Goal: Ask a question: Seek information or help from site administrators or community

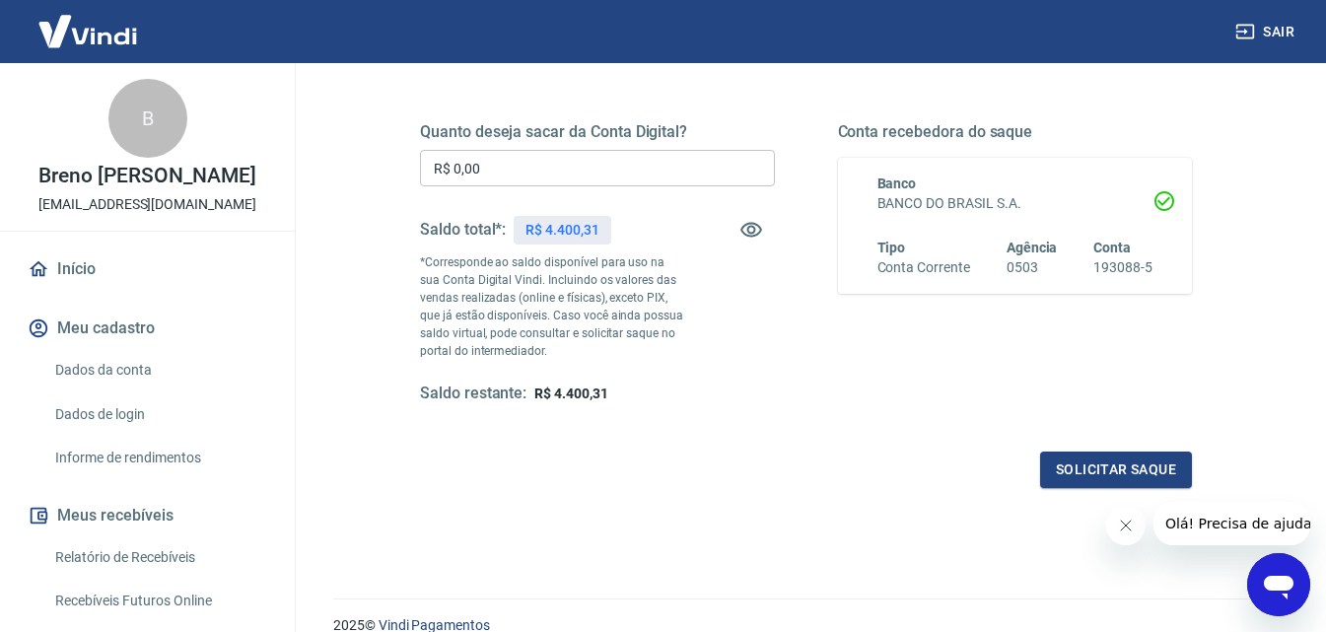
scroll to position [302, 0]
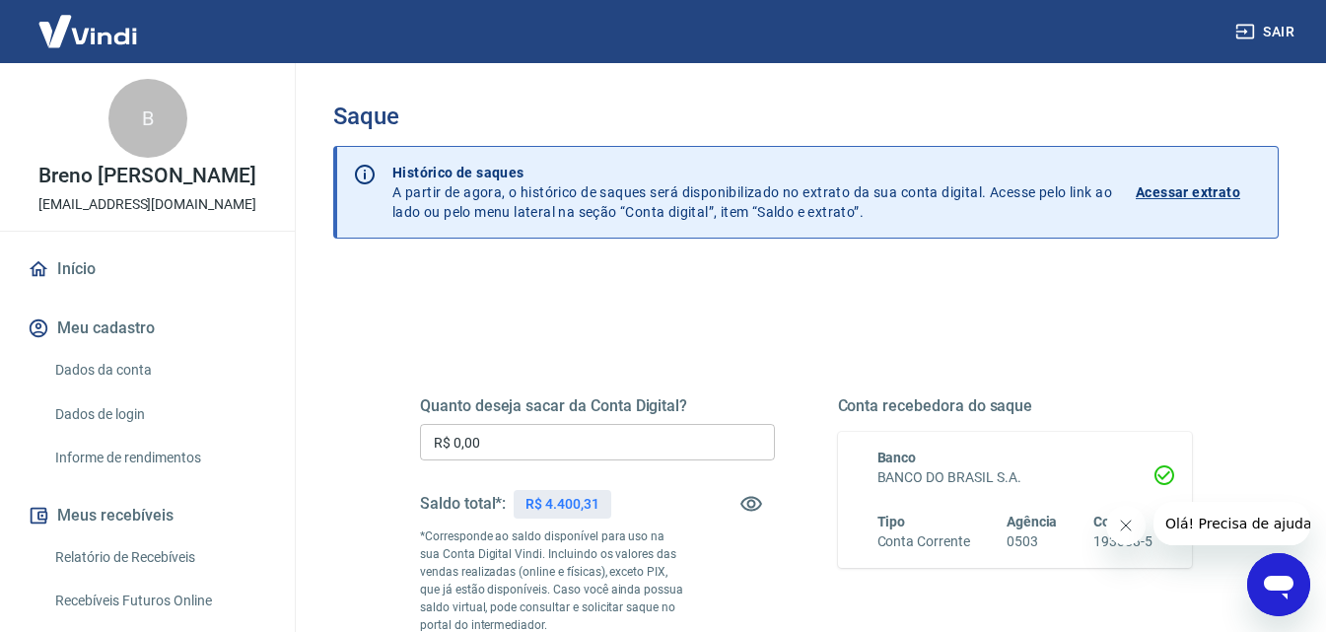
click at [1126, 528] on icon "Fechar mensagem da empresa" at bounding box center [1125, 525] width 16 height 16
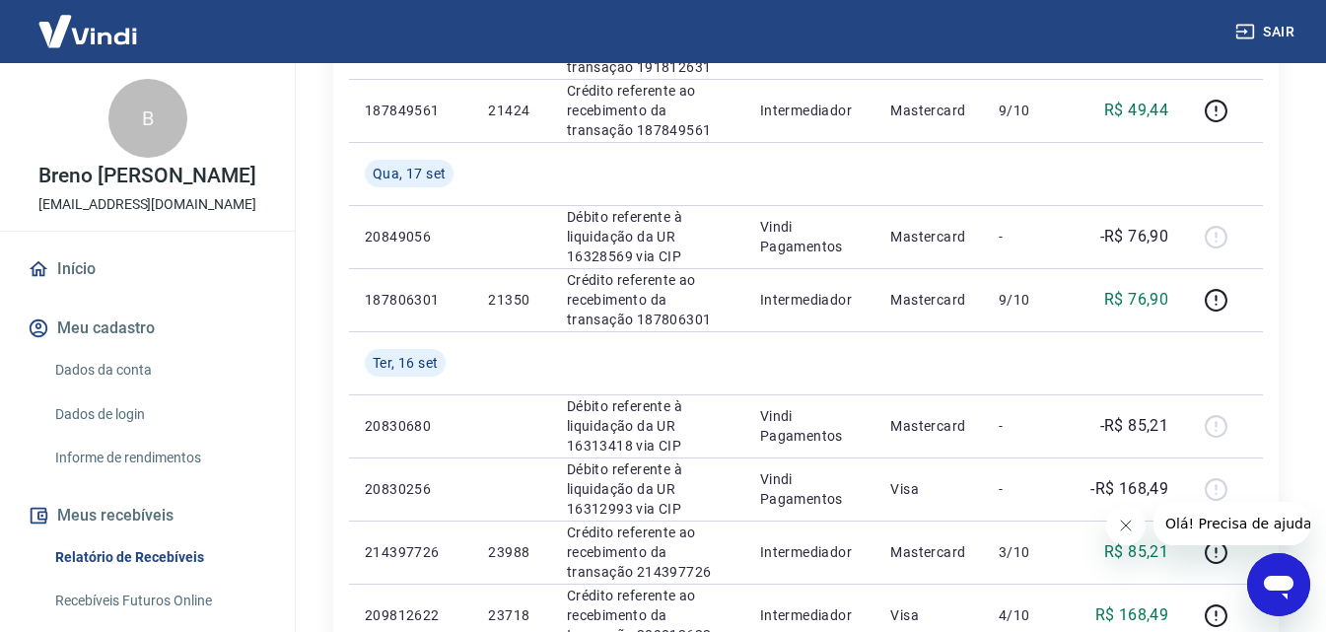
scroll to position [823, 0]
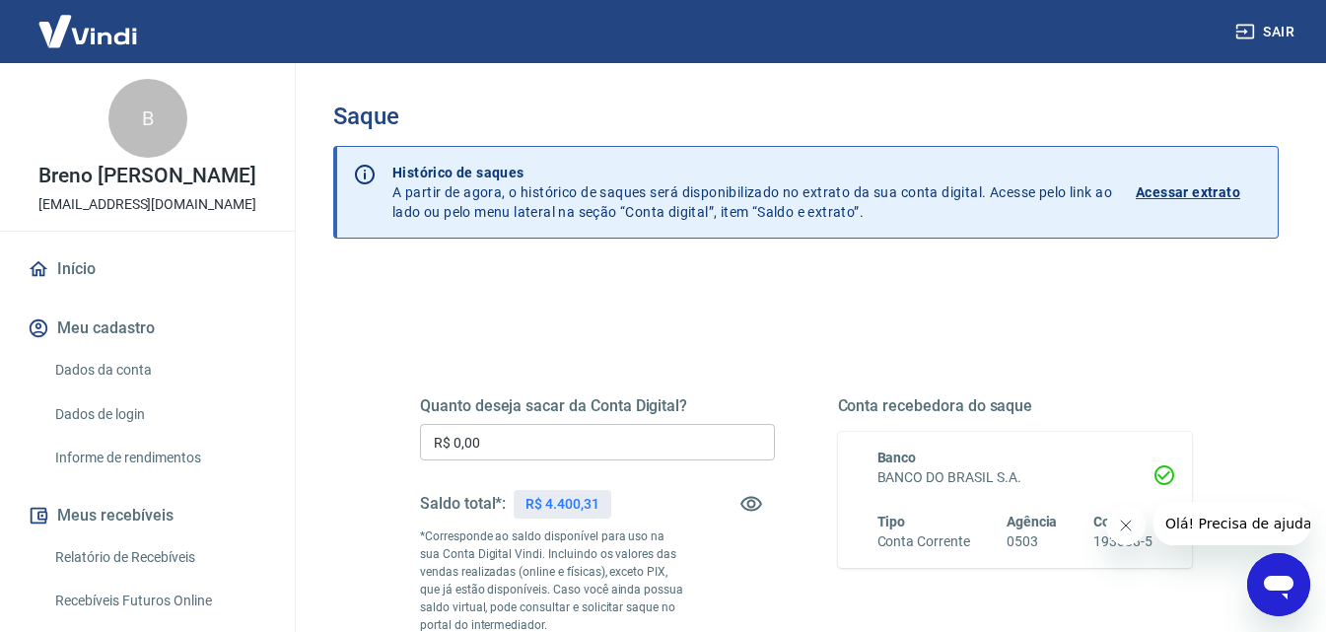
click at [1205, 194] on p "Acessar extrato" at bounding box center [1187, 192] width 104 height 20
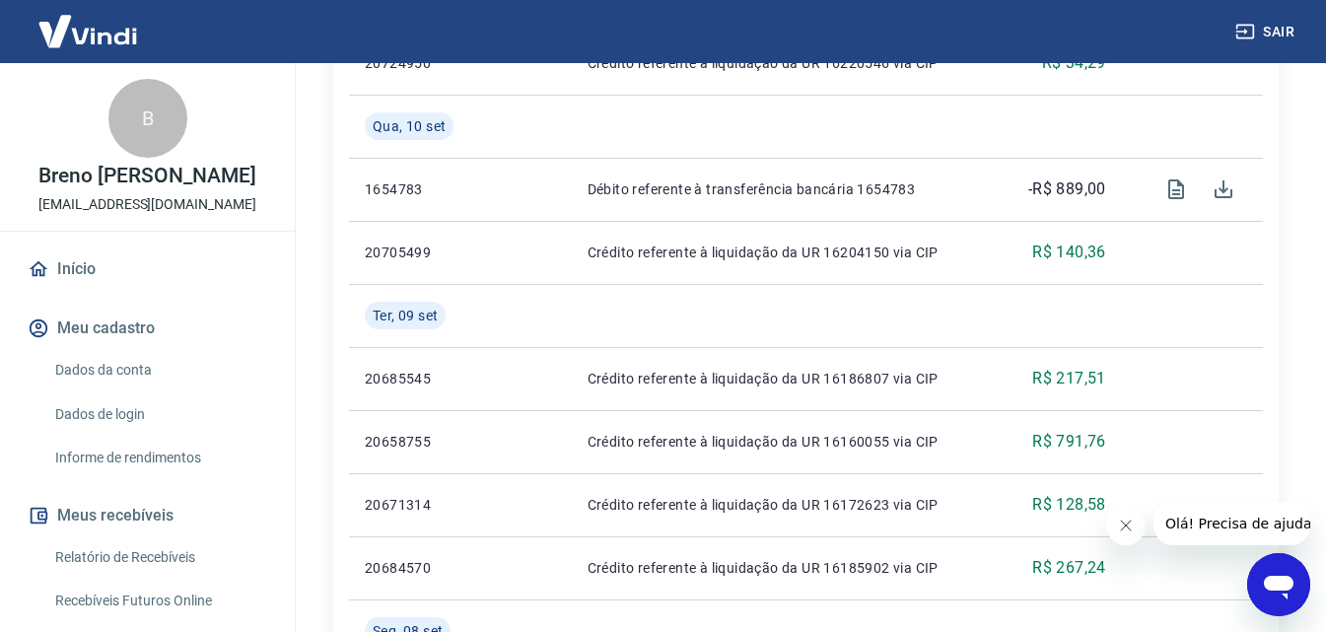
scroll to position [1626, 0]
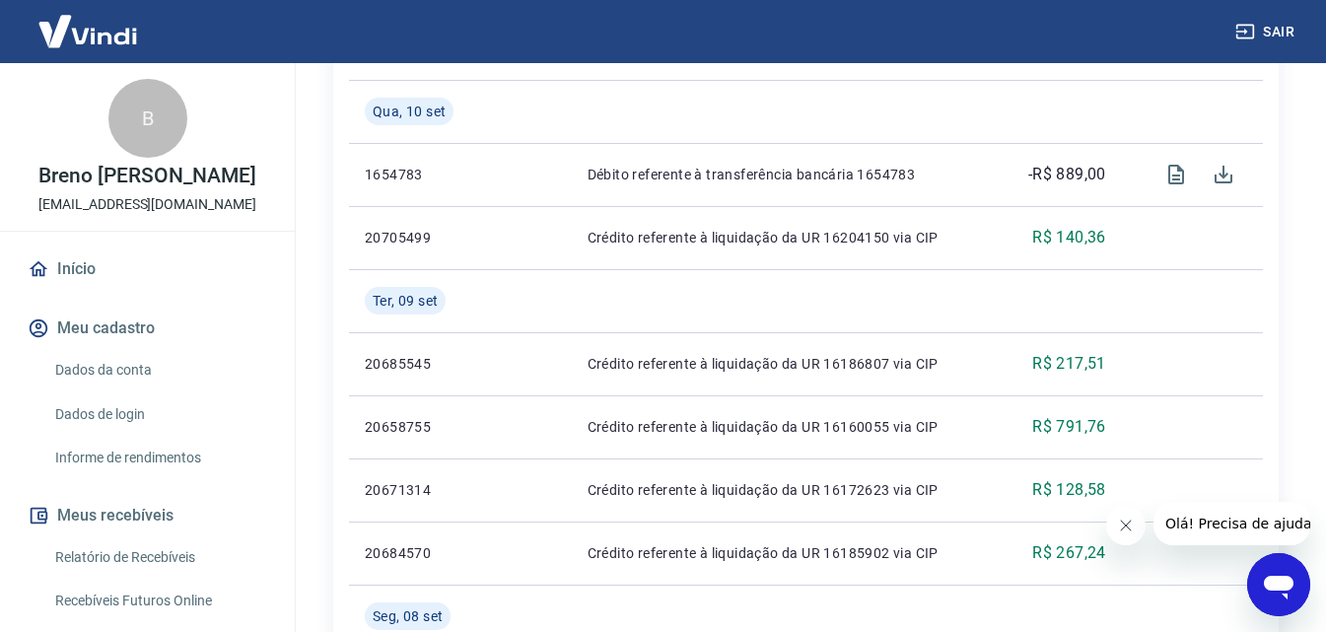
click at [1252, 532] on button "Olá! Precisa de ajuda?" at bounding box center [1240, 523] width 177 height 43
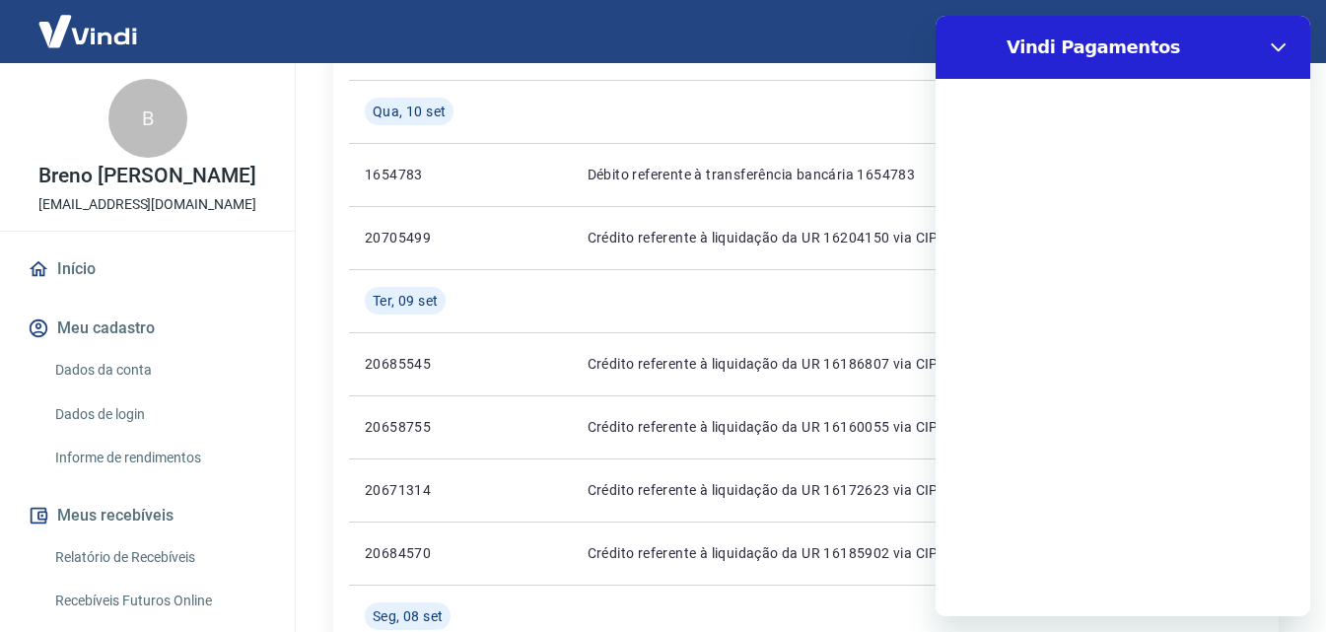
scroll to position [0, 0]
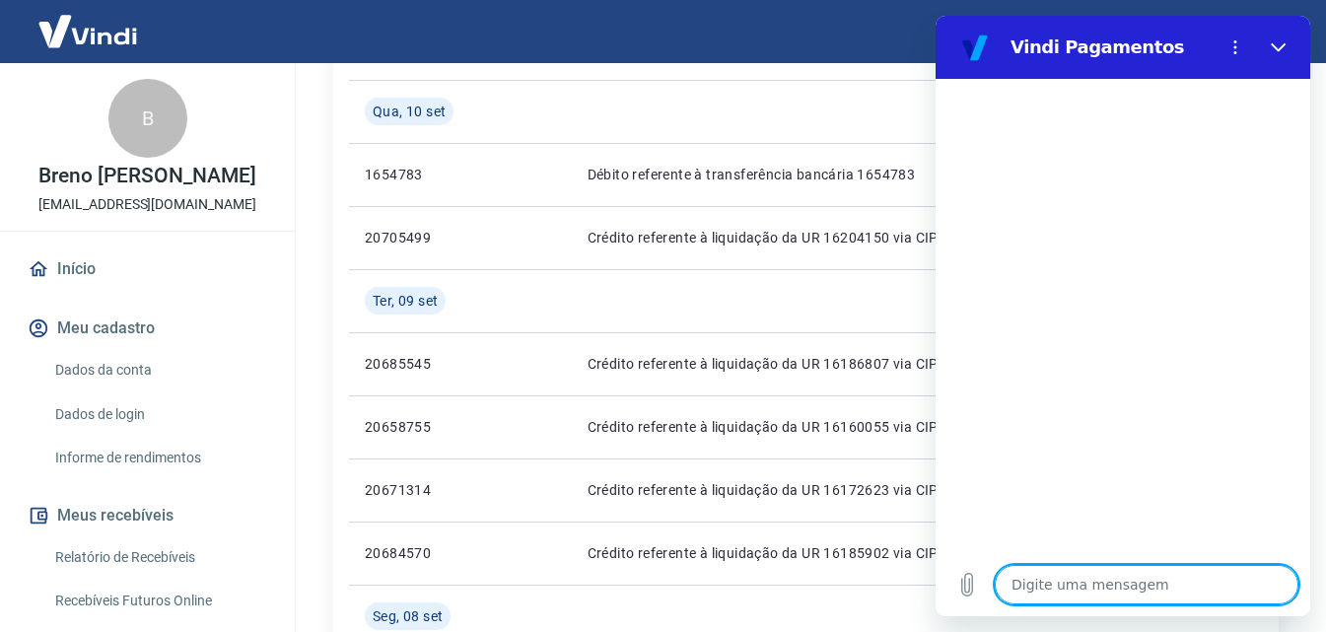
type textarea "O"
type textarea "x"
type textarea "Oi"
type textarea "x"
type textarea "Oi!"
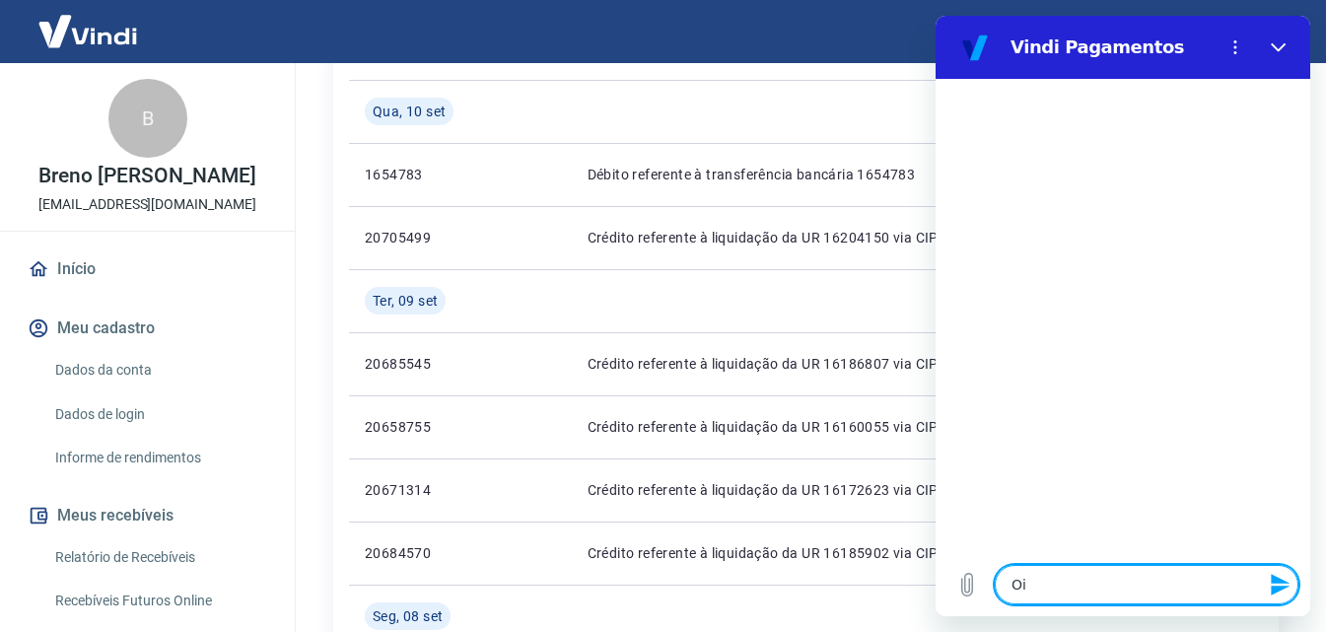
type textarea "x"
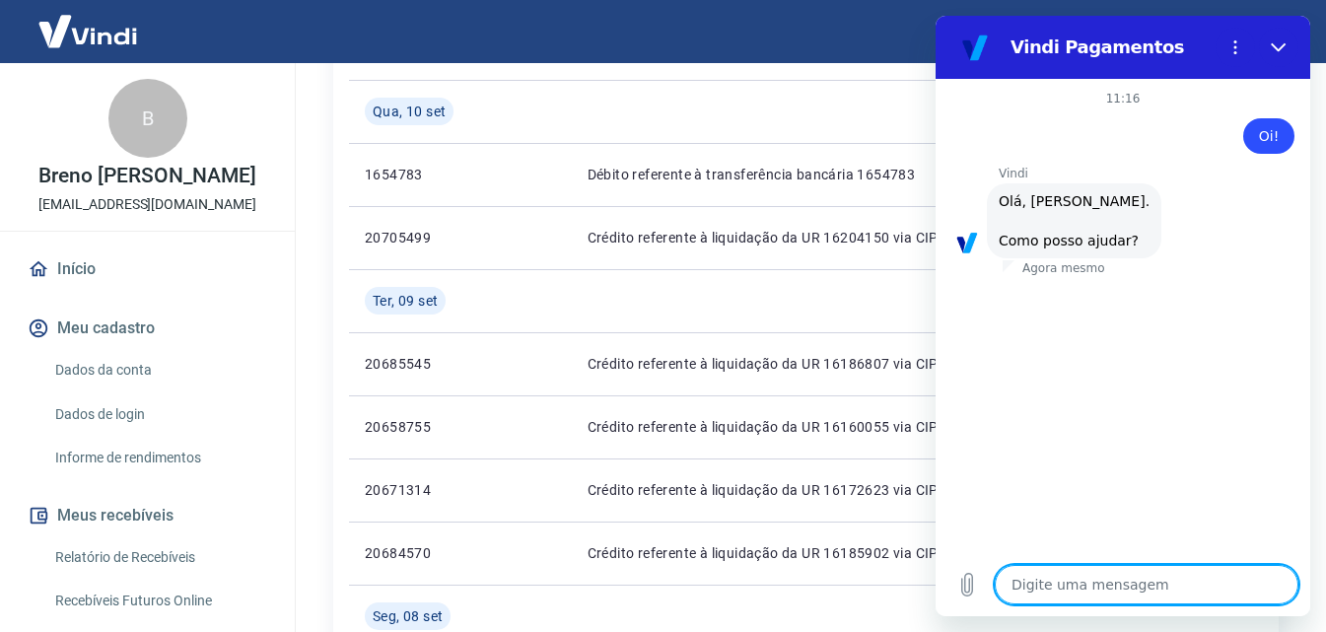
scroll to position [136, 0]
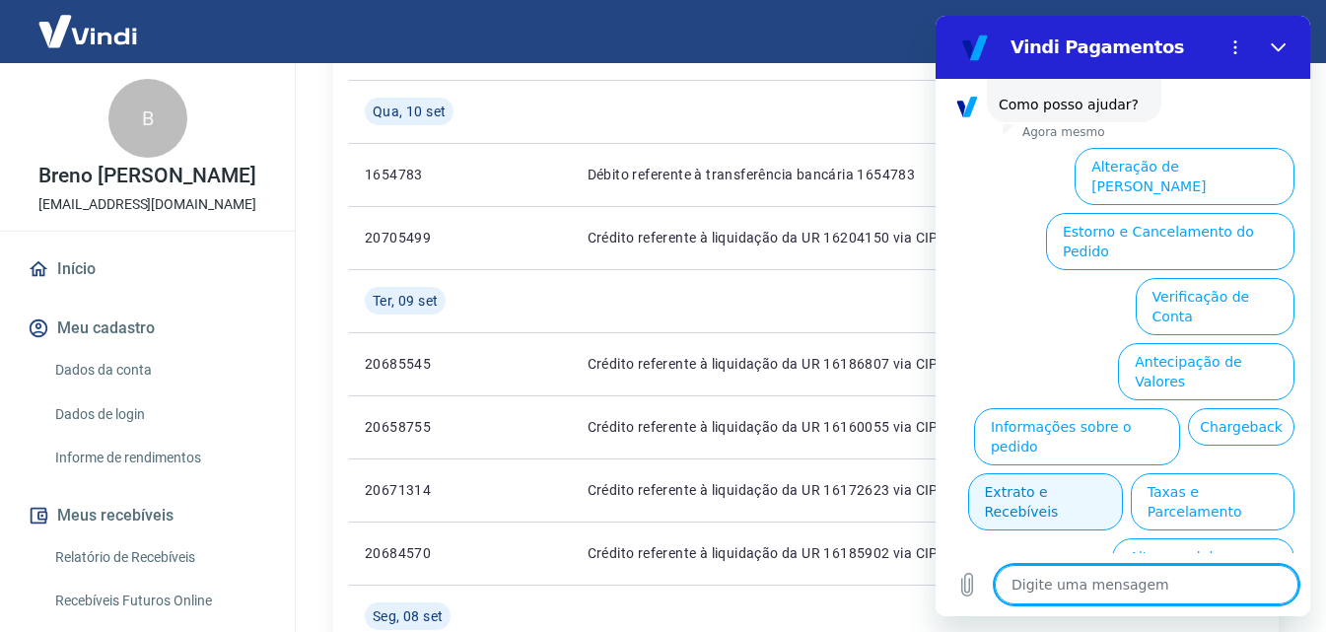
click at [1123, 473] on button "Extrato e Recebíveis" at bounding box center [1045, 501] width 155 height 57
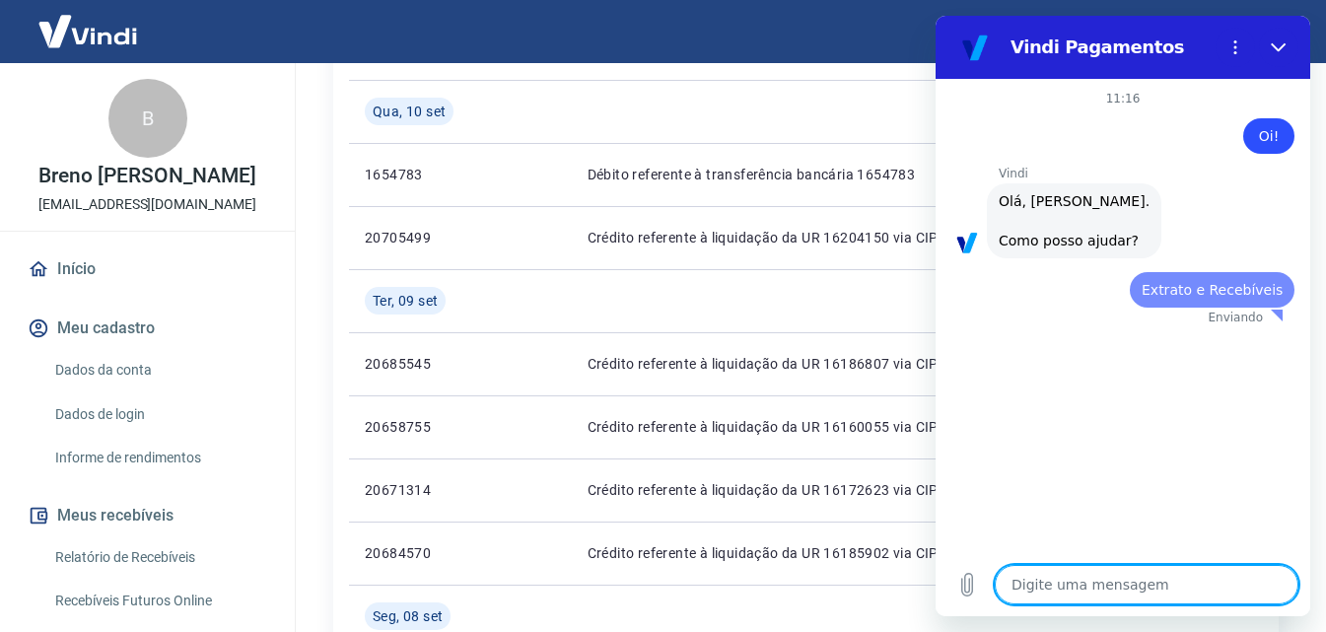
scroll to position [0, 0]
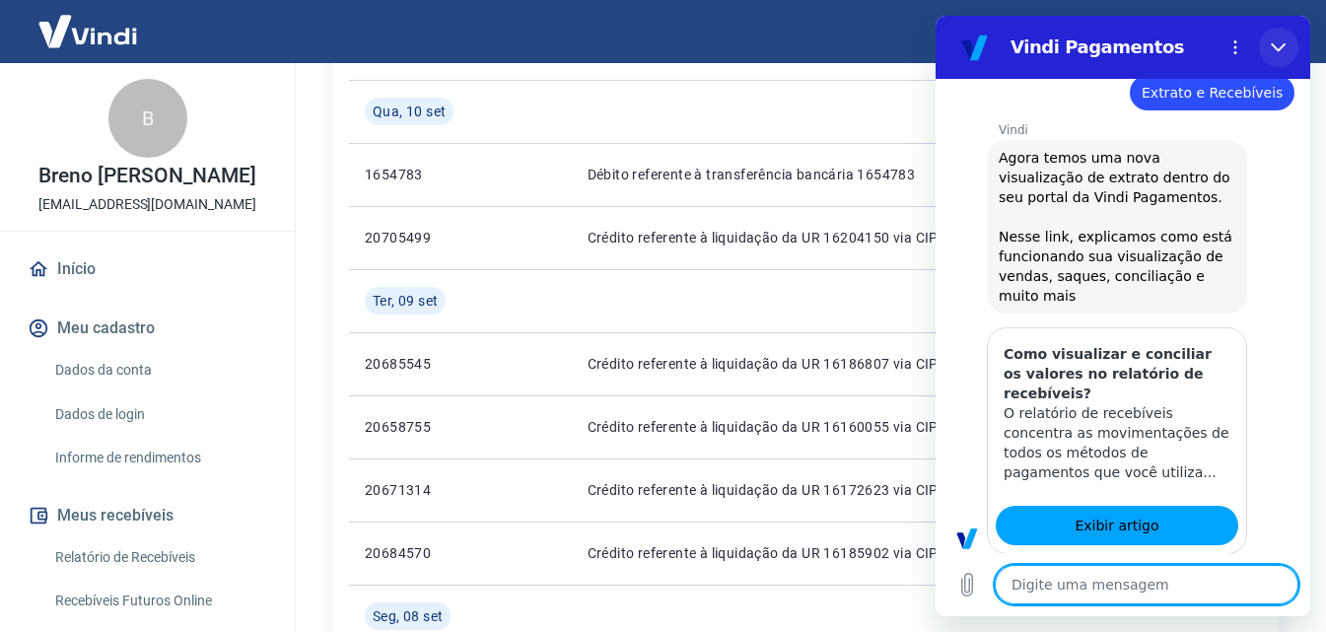
type textarea "x"
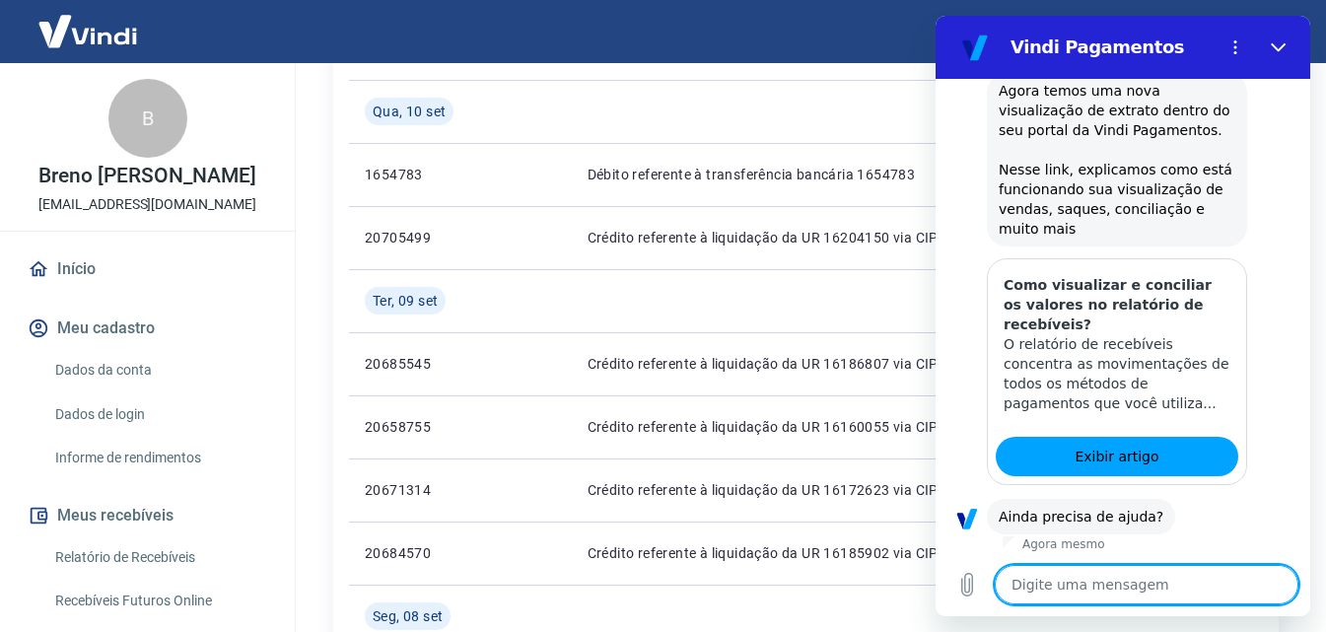
scroll to position [311, 0]
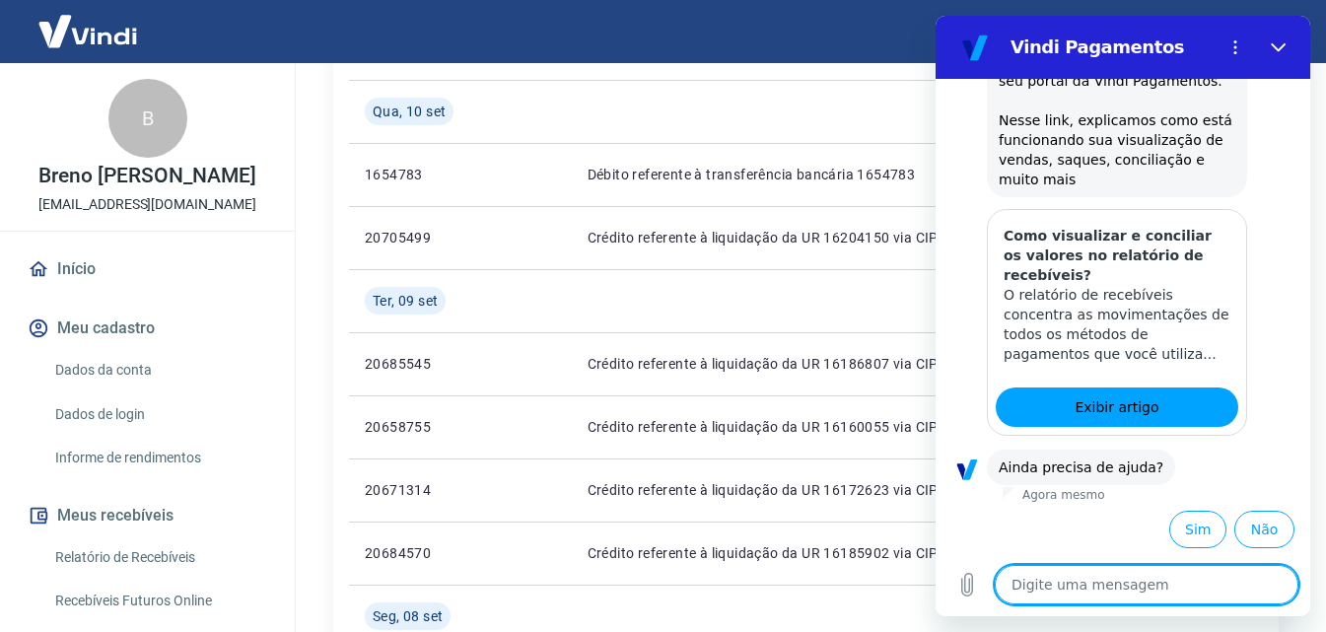
click at [1129, 596] on textarea at bounding box center [1146, 584] width 304 height 39
type textarea "a"
type textarea "x"
type textarea "at"
type textarea "x"
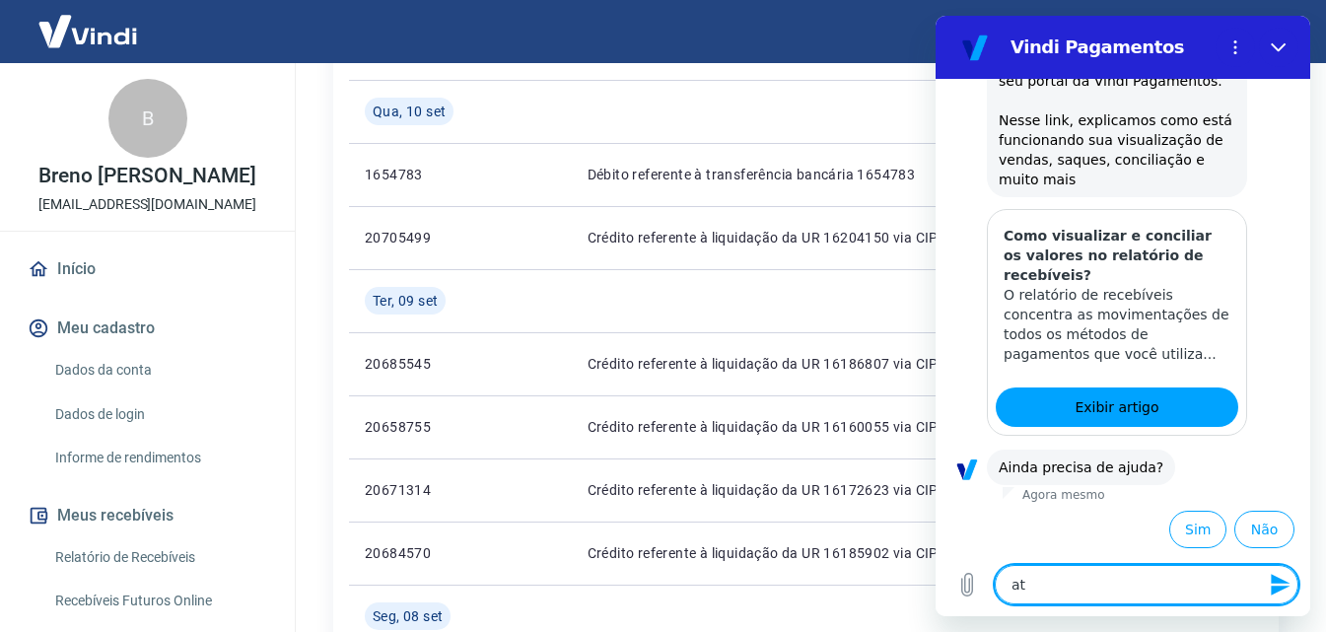
type textarea "ate"
type textarea "x"
type textarea "aten"
type textarea "x"
type textarea "atend"
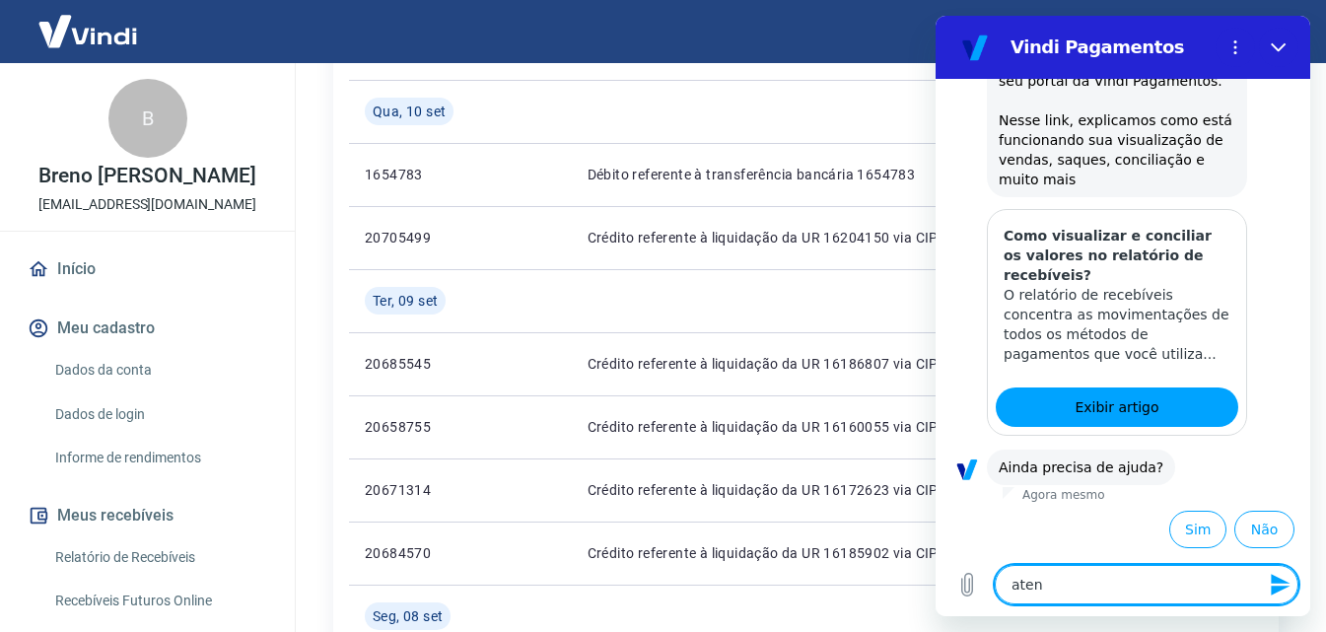
type textarea "x"
type textarea "atende"
type textarea "x"
type textarea "atenden"
type textarea "x"
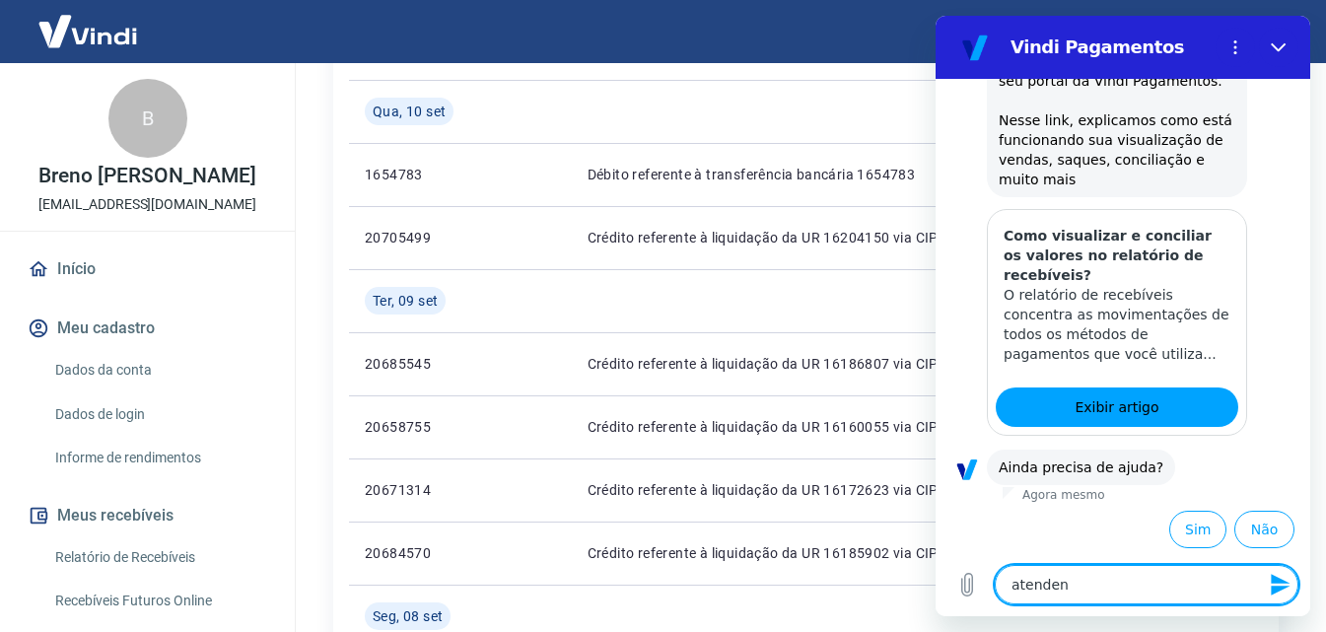
type textarea "atendent"
type textarea "x"
type textarea "atendente"
type textarea "x"
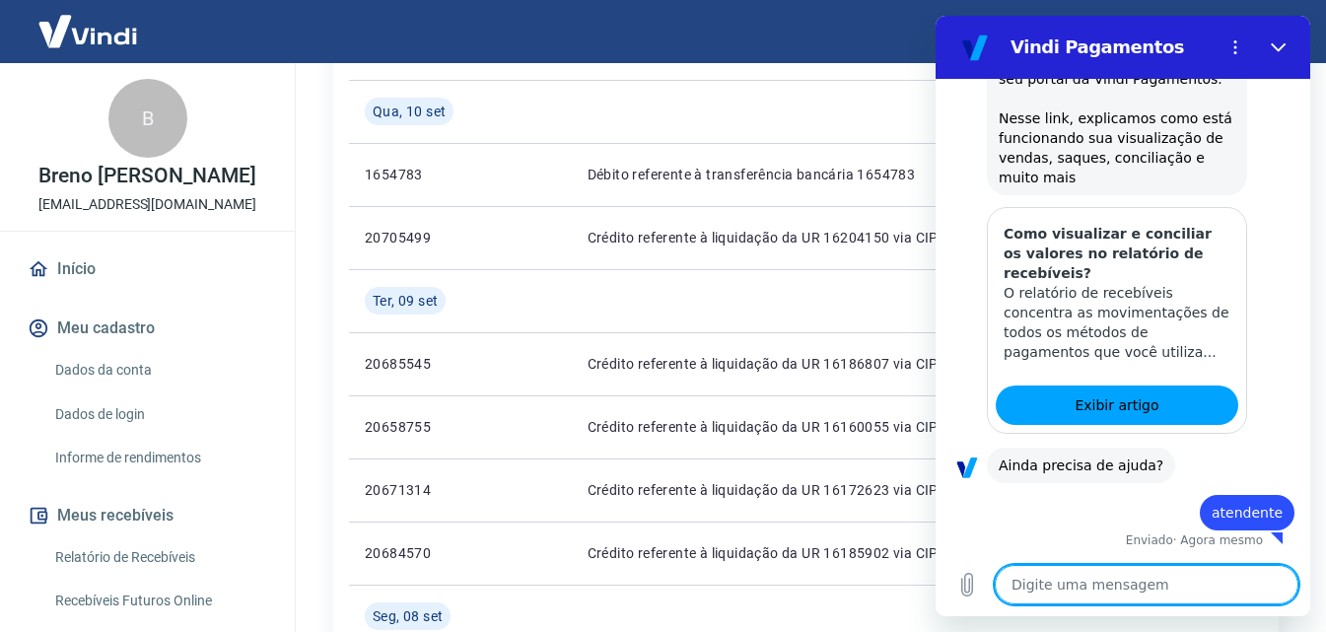
type textarea "x"
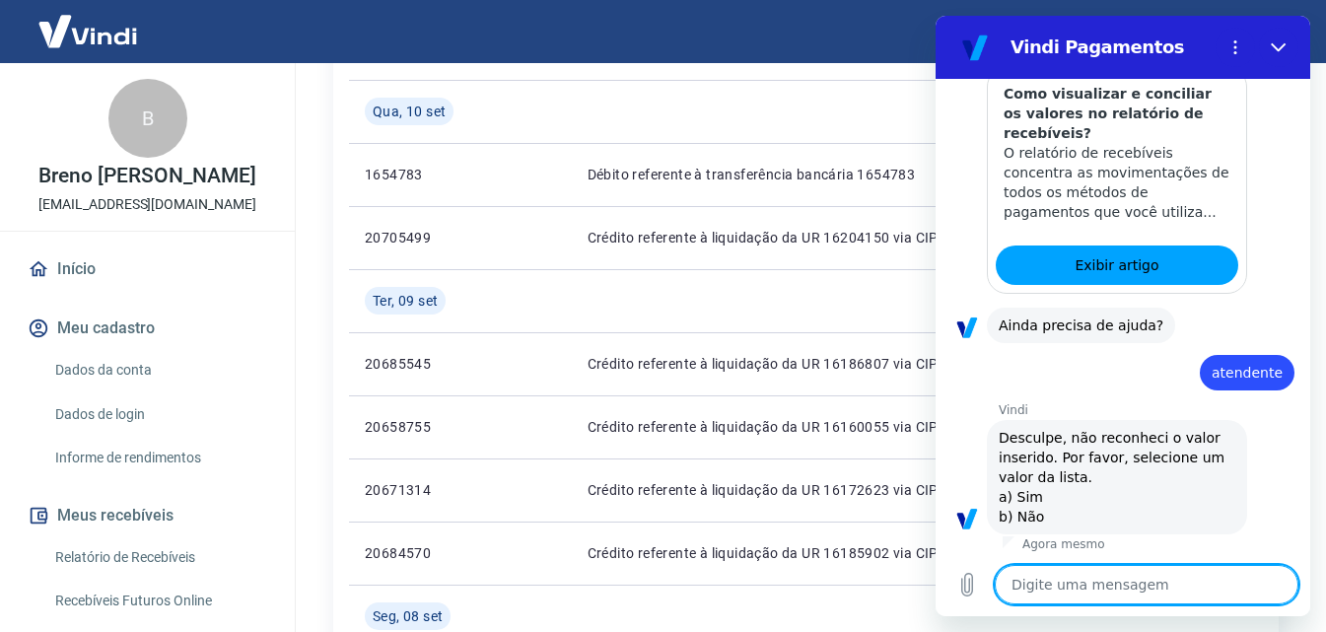
scroll to position [457, 0]
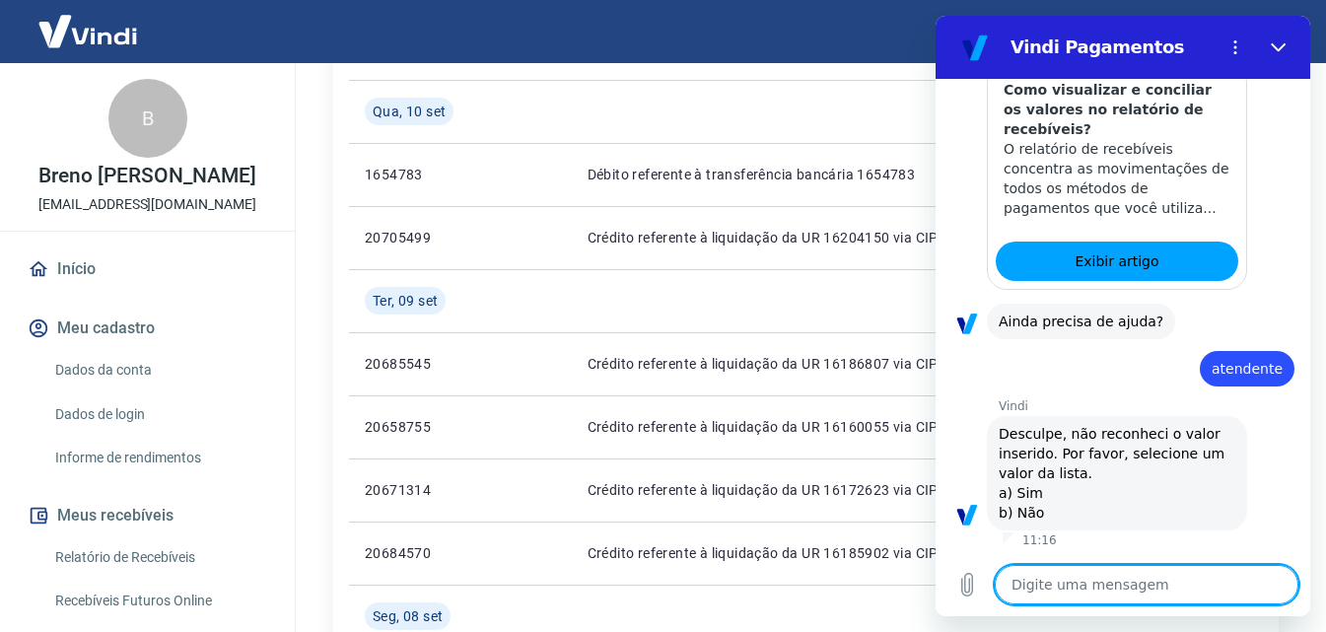
click at [1117, 591] on textarea at bounding box center [1146, 584] width 304 height 39
click at [1123, 594] on textarea at bounding box center [1146, 584] width 304 height 39
type textarea "a"
type textarea "x"
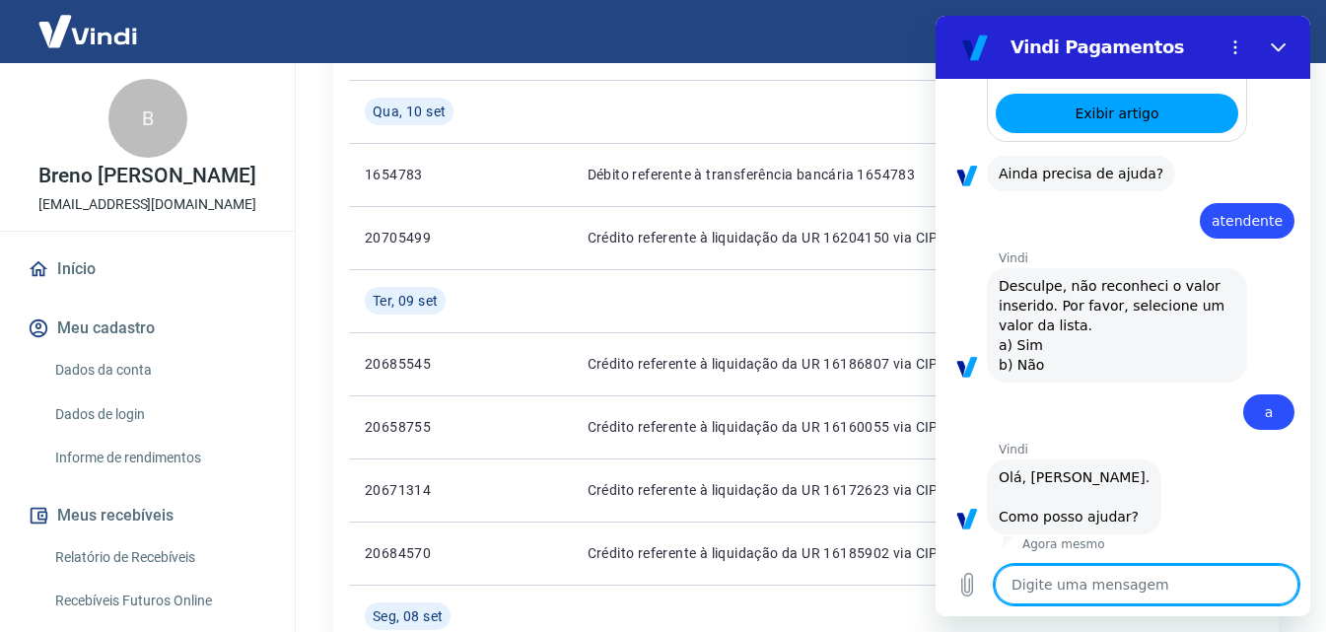
scroll to position [1017, 0]
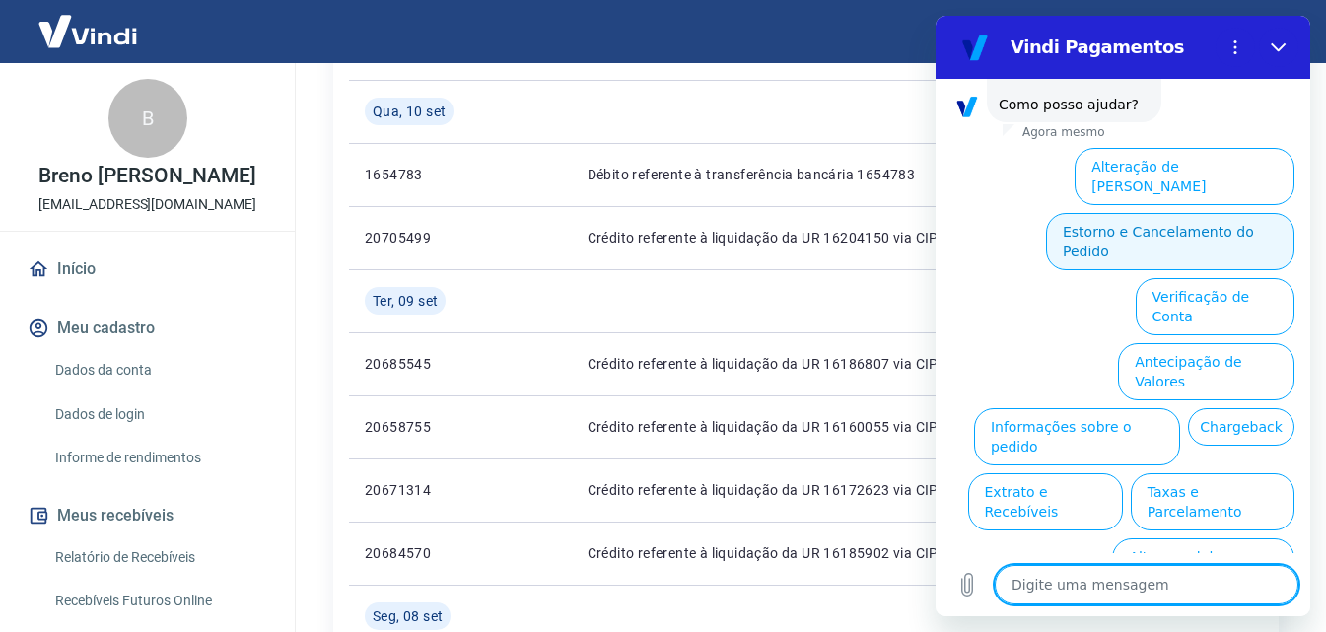
click at [1091, 213] on button "Estorno e Cancelamento do Pedido" at bounding box center [1170, 241] width 248 height 57
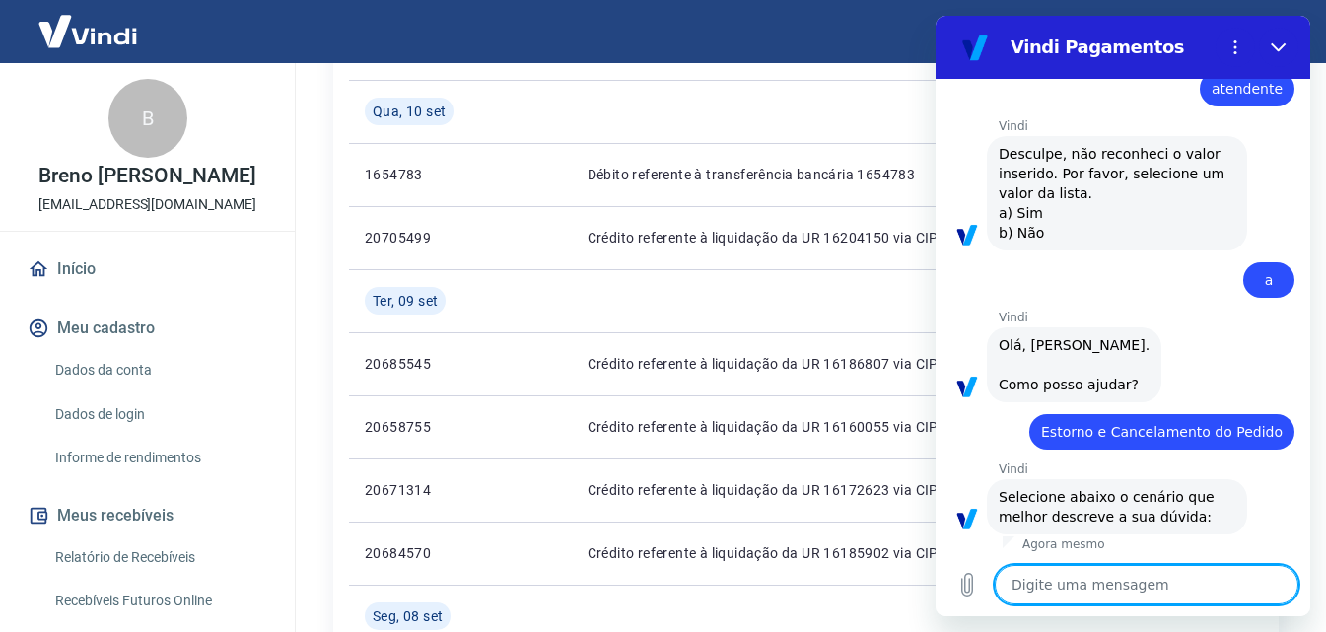
scroll to position [1092, 0]
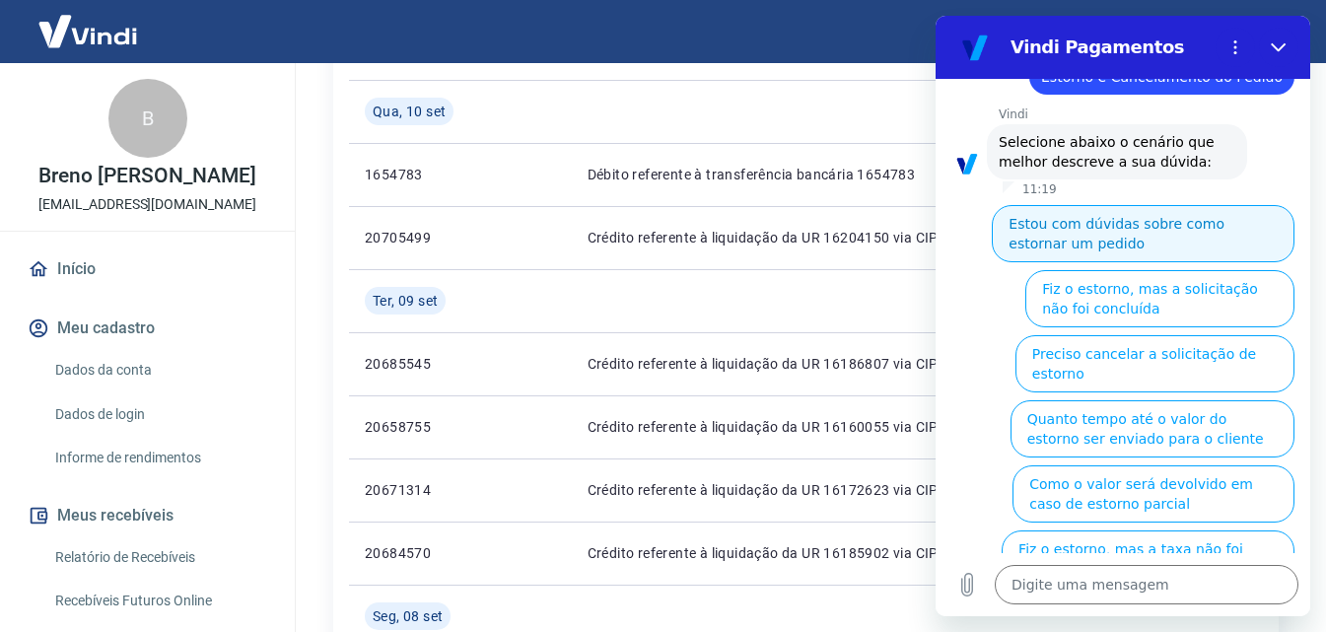
click at [1084, 230] on button "Estou com dúvidas sobre como estornar um pedido" at bounding box center [1142, 233] width 303 height 57
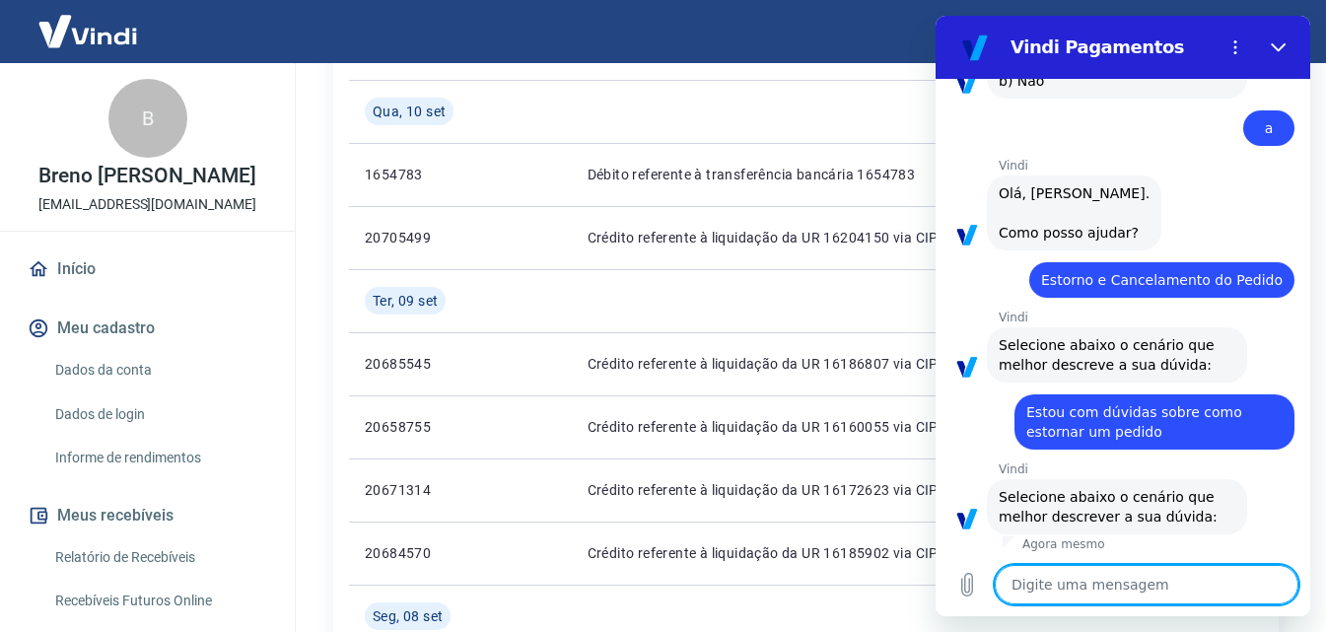
scroll to position [1029, 0]
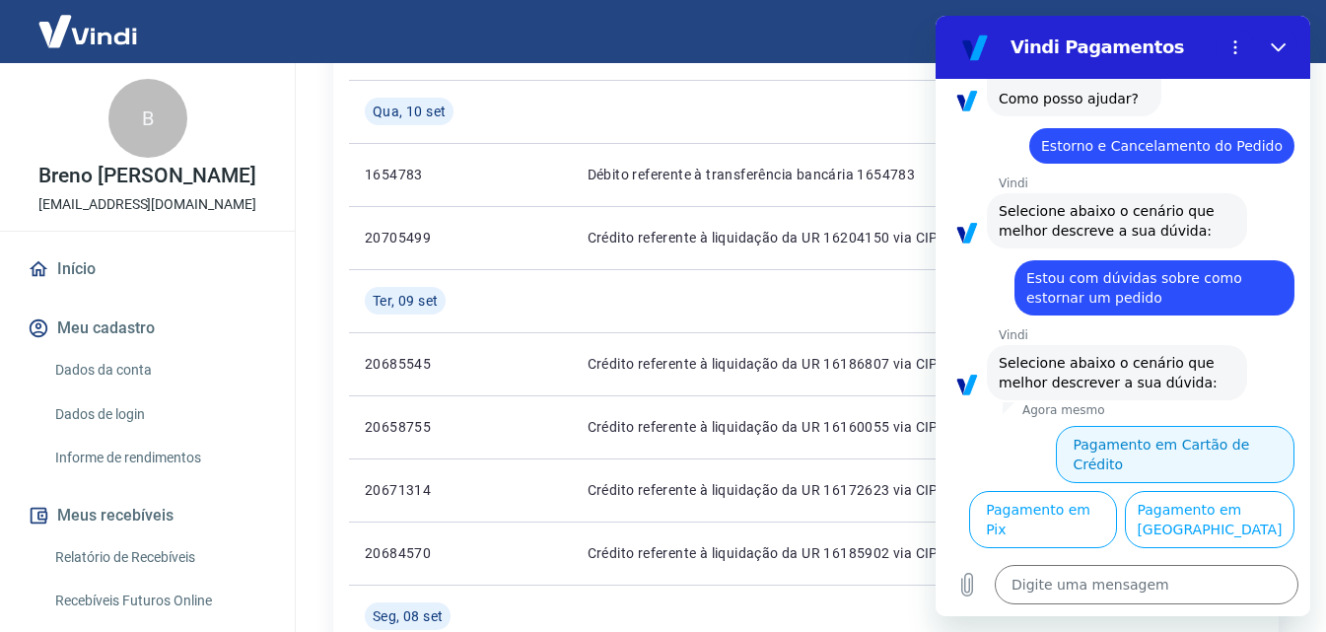
click at [1093, 432] on button "Pagamento em Cartão de Crédito" at bounding box center [1175, 454] width 239 height 57
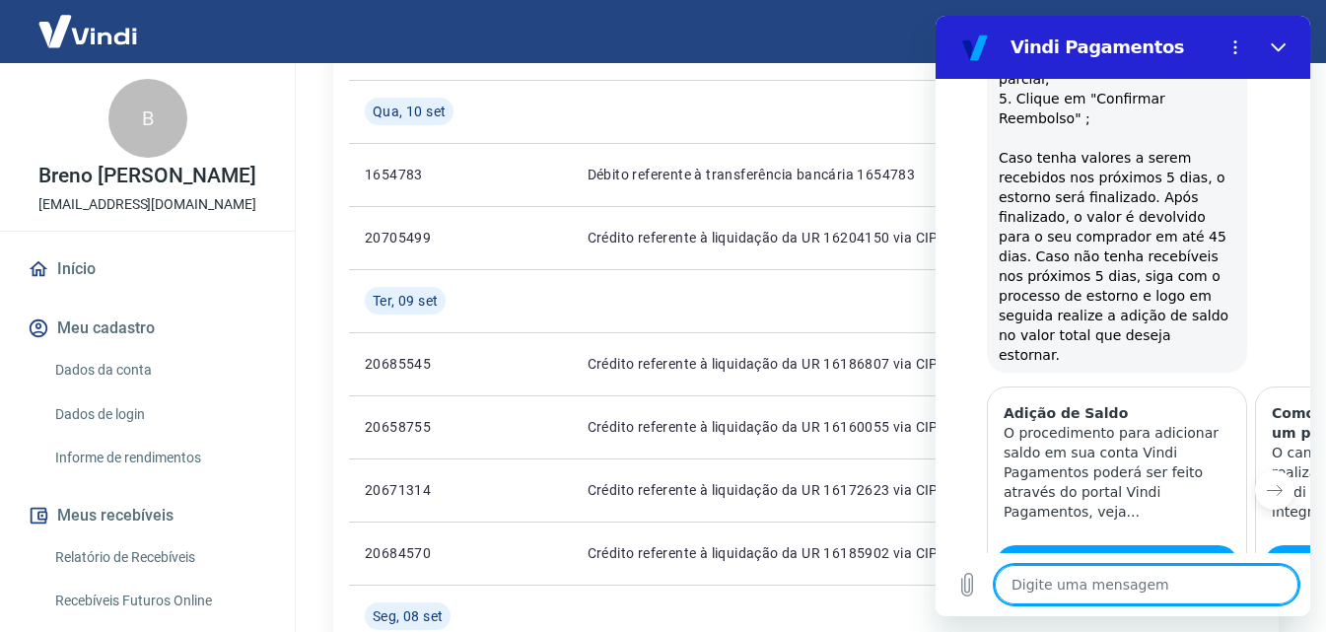
type textarea "x"
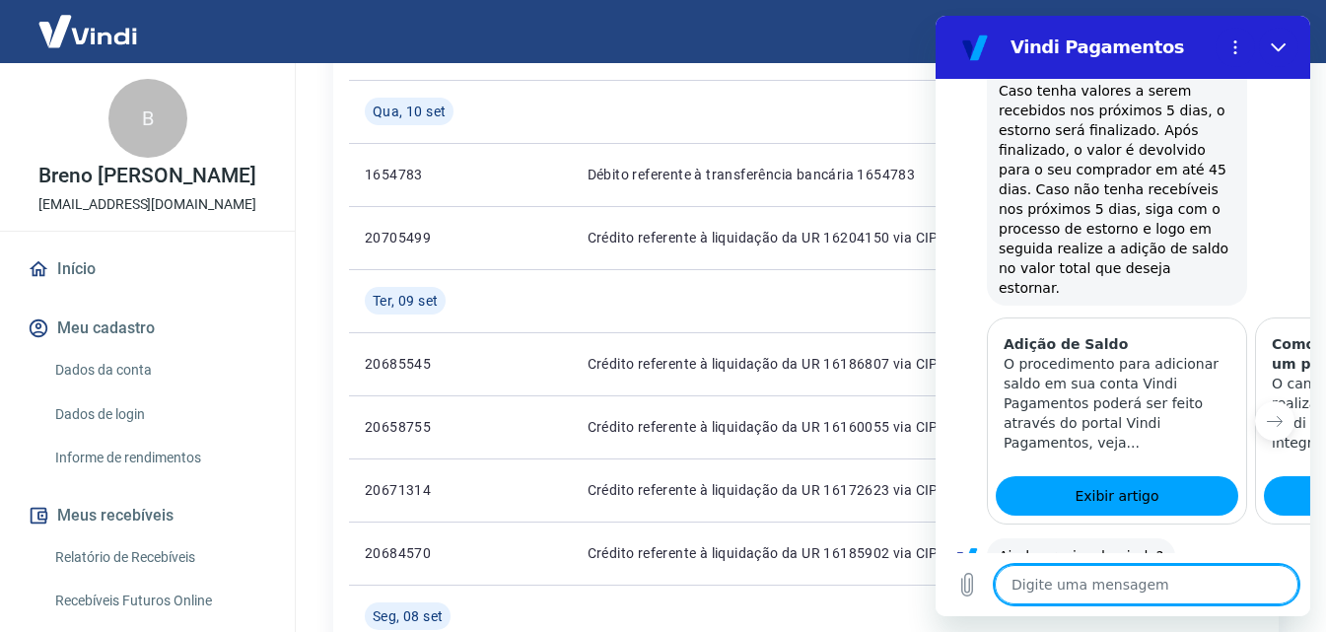
scroll to position [1851, 0]
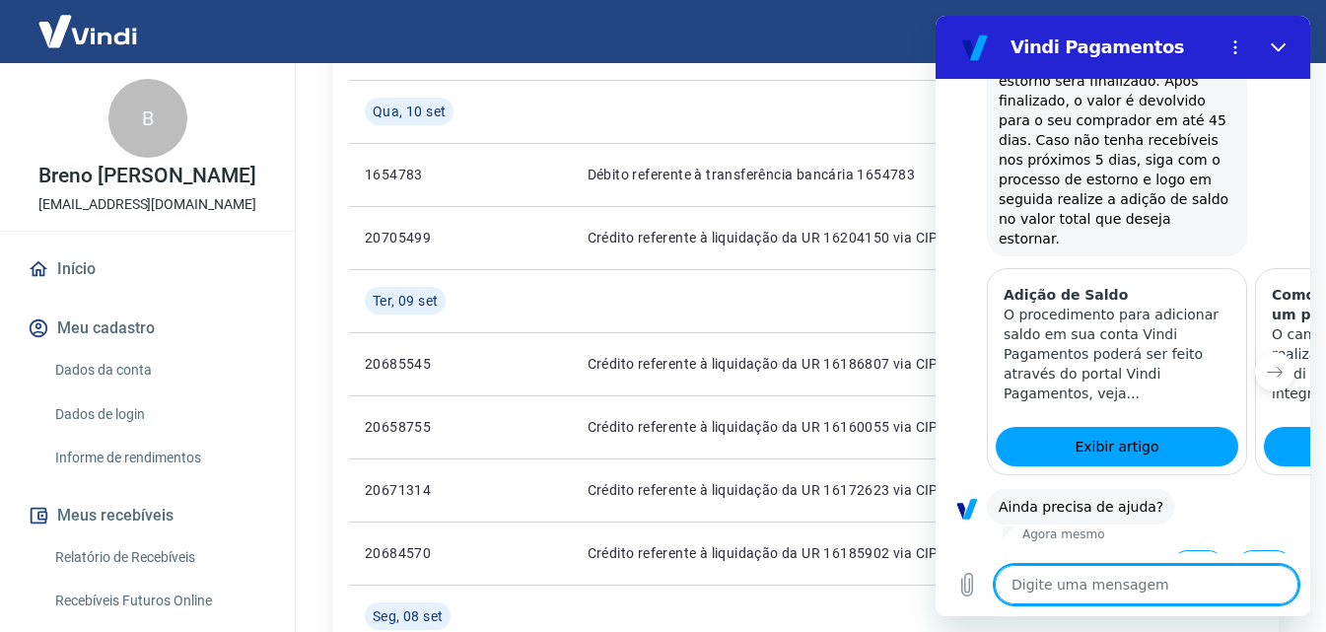
click at [1139, 577] on textarea at bounding box center [1146, 584] width 304 height 39
type textarea "a"
type textarea "x"
type textarea "at"
type textarea "x"
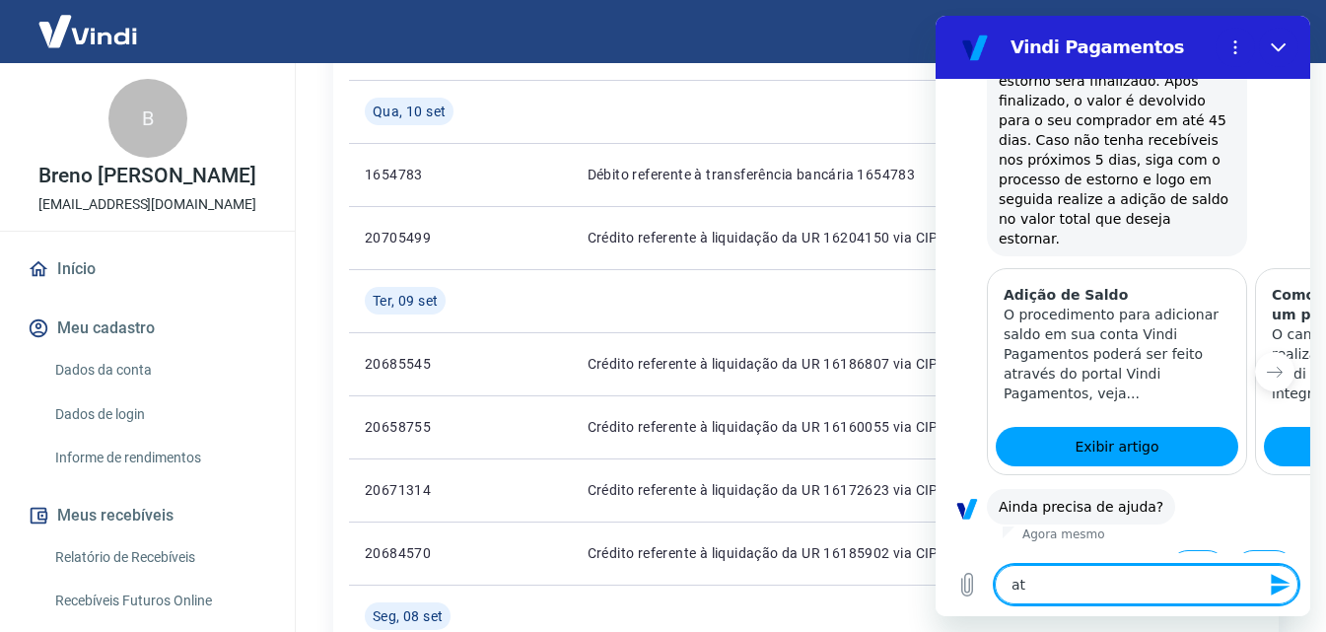
type textarea "ate"
type textarea "x"
type textarea "aten"
type textarea "x"
type textarea "atend"
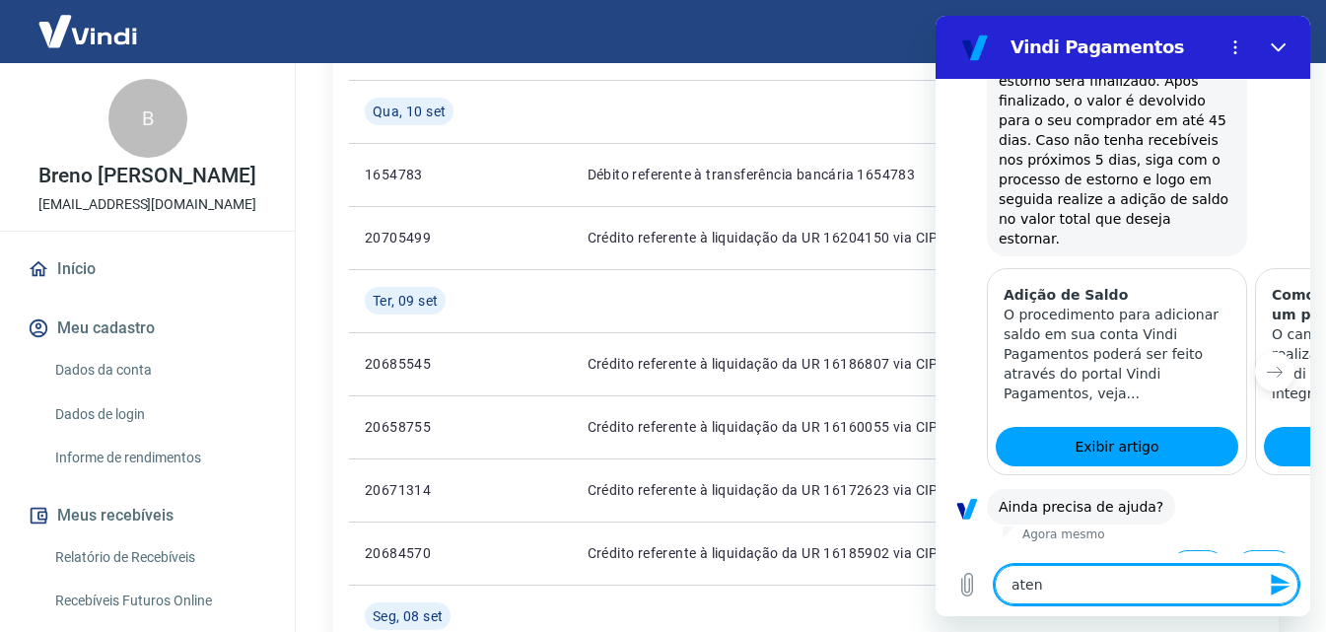
type textarea "x"
type textarea "atende"
type textarea "x"
type textarea "atenden"
type textarea "x"
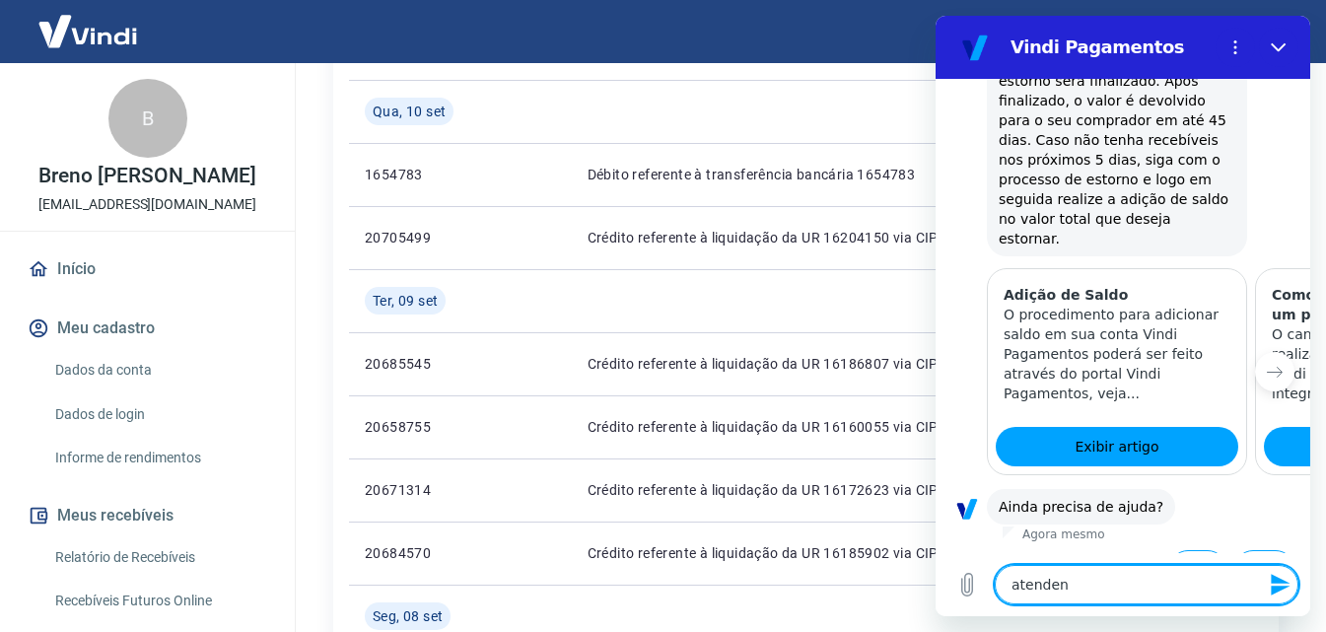
type textarea "atendent"
type textarea "x"
type textarea "atendente"
type textarea "x"
type textarea "atendente"
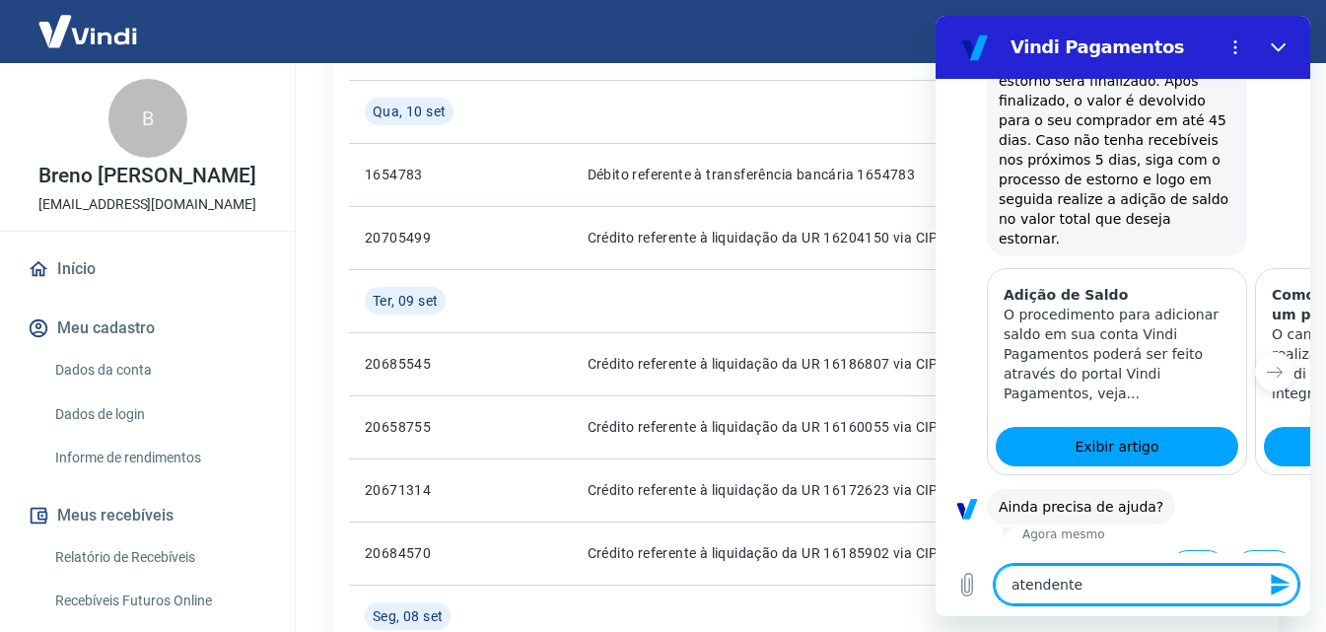
type textarea "x"
type textarea "atendente h"
type textarea "x"
type textarea "atendente hu"
type textarea "x"
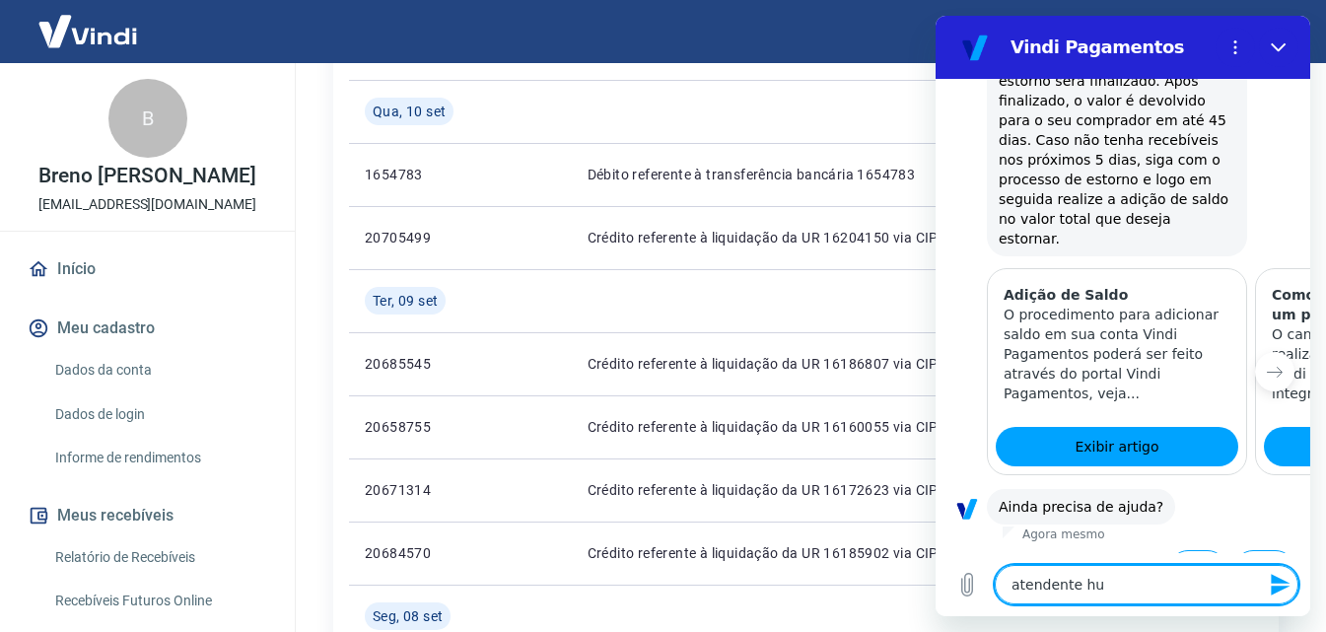
type textarea "atendente hum"
type textarea "x"
type textarea "atendente huma"
type textarea "x"
type textarea "atendente human"
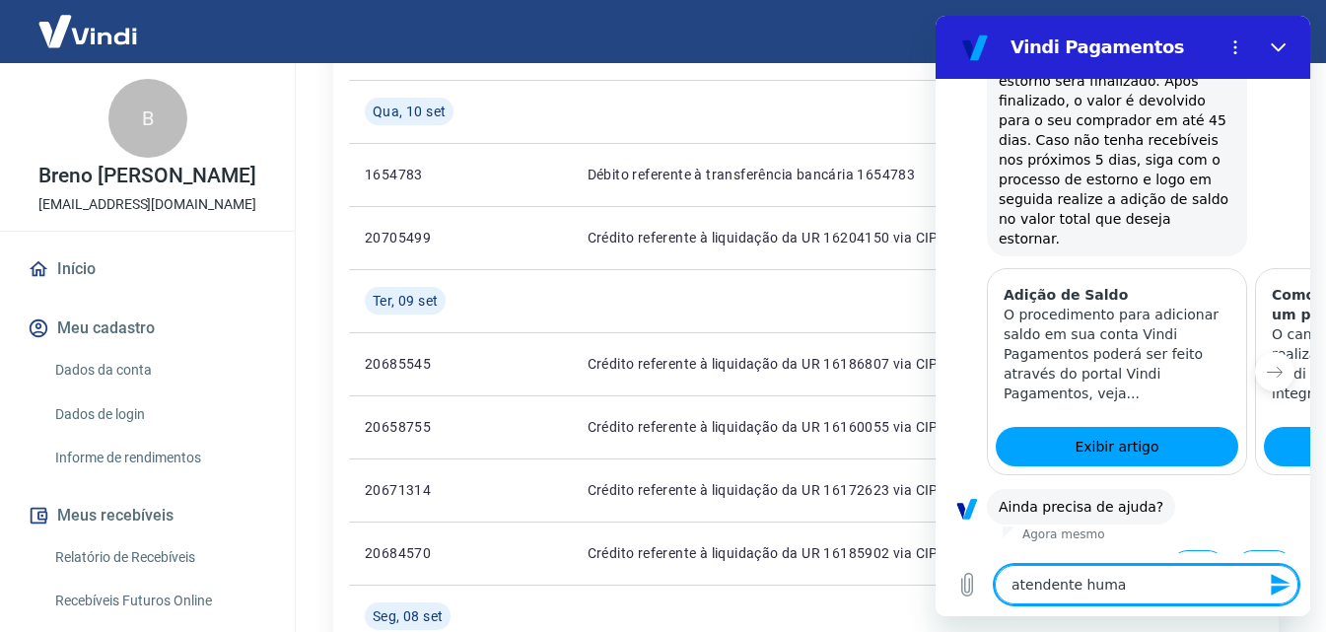
type textarea "x"
type textarea "atendente humano"
type textarea "x"
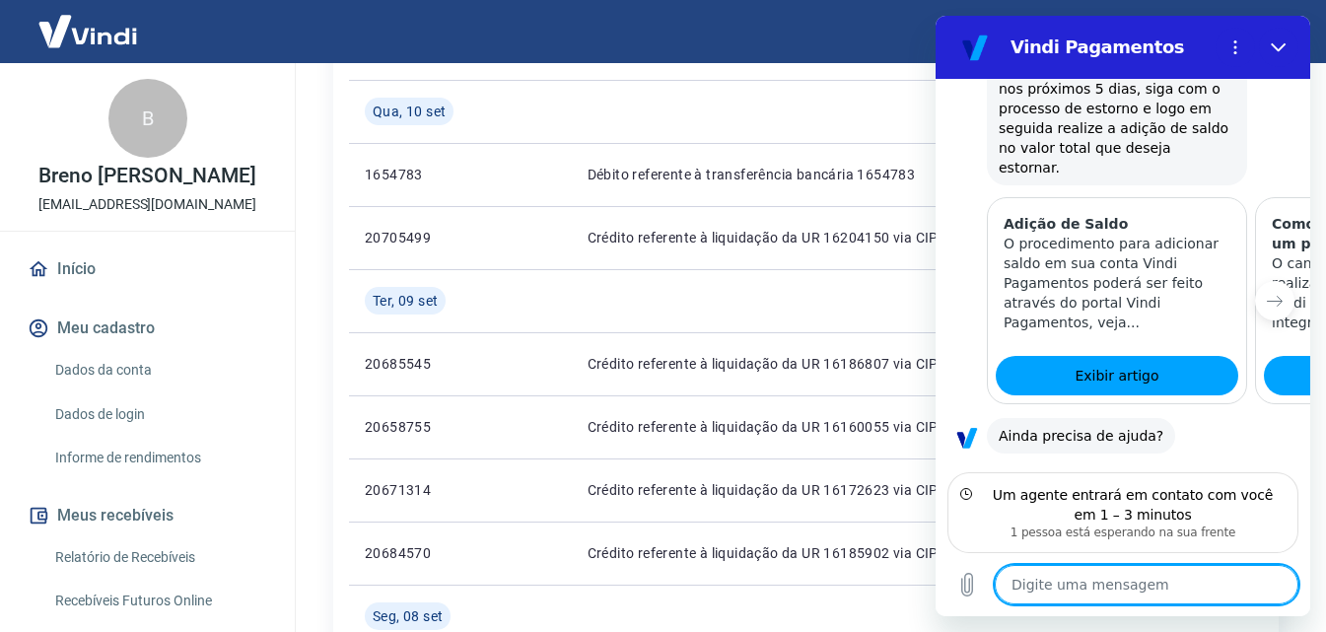
scroll to position [2011, 0]
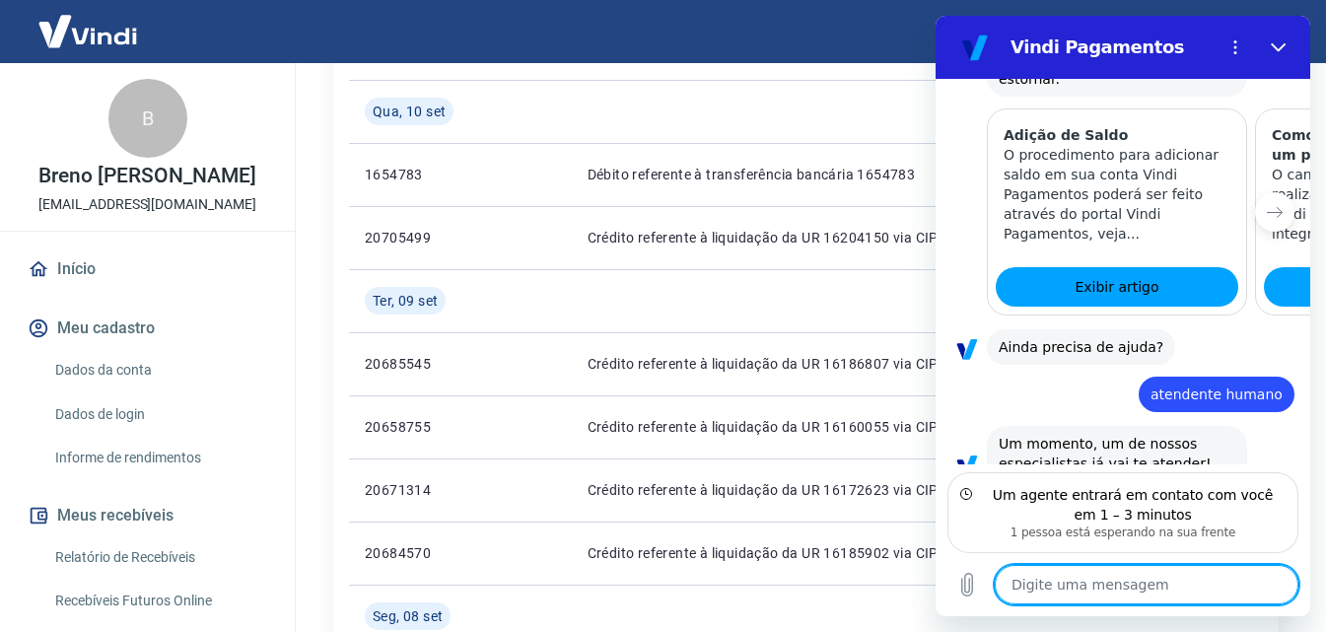
click at [1155, 592] on textarea at bounding box center [1146, 584] width 304 height 39
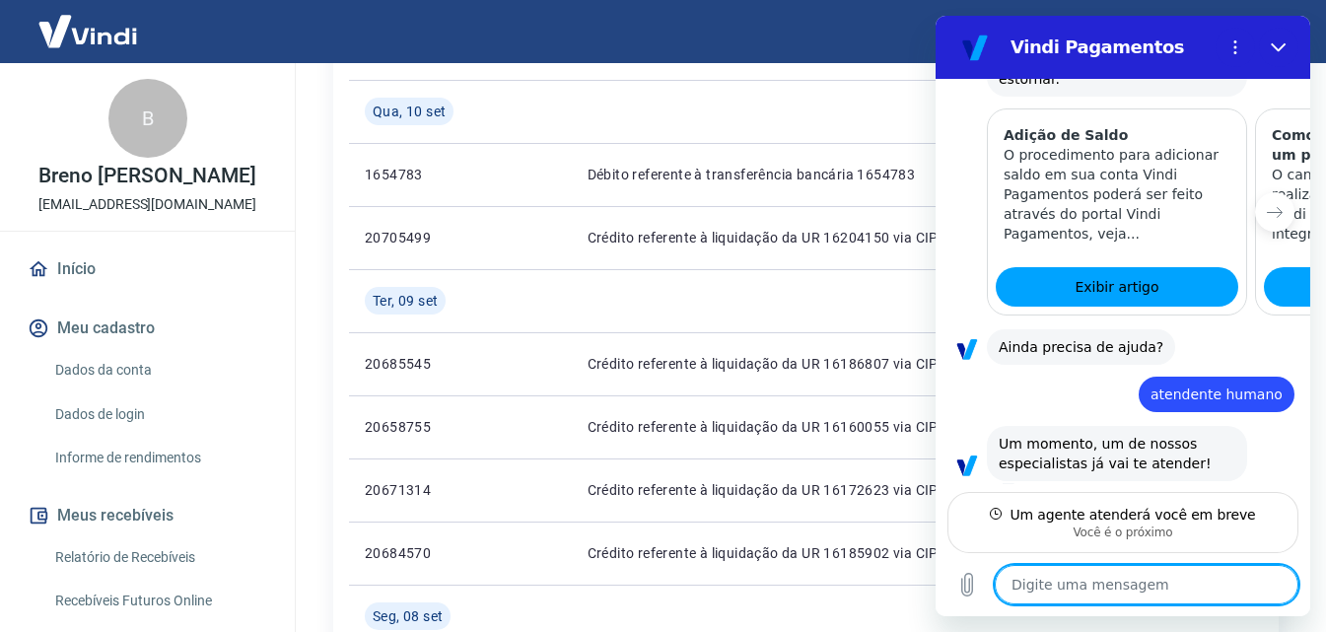
scroll to position [1991, 0]
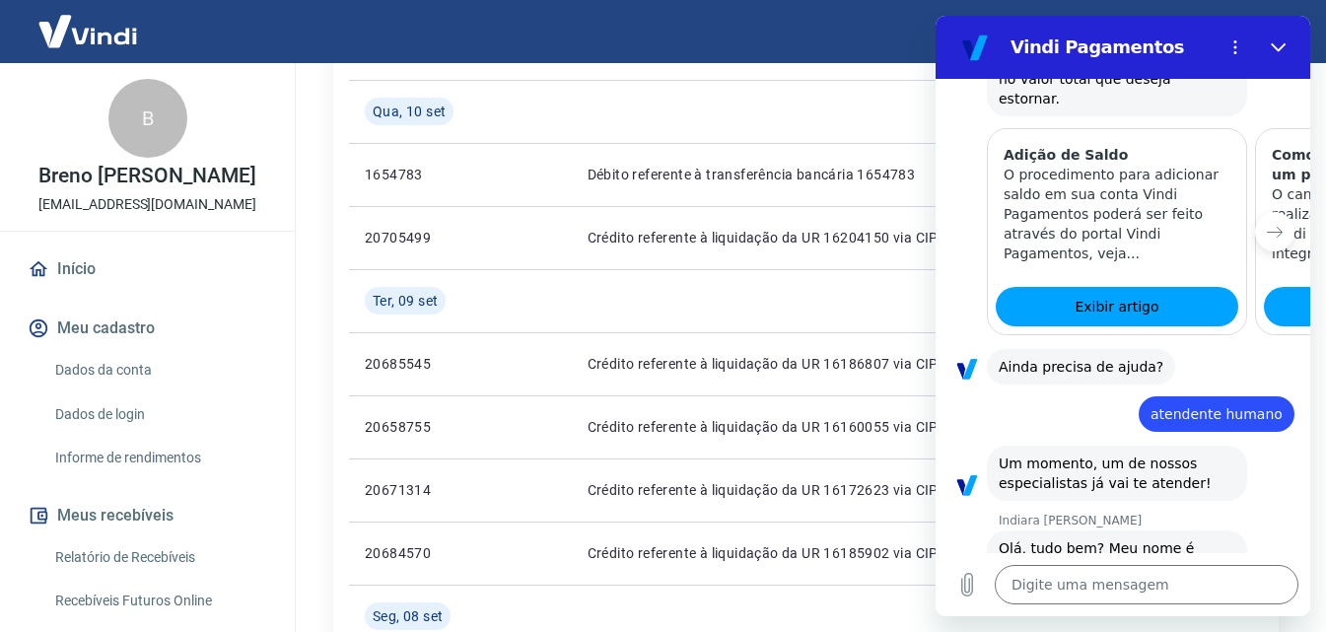
type textarea "x"
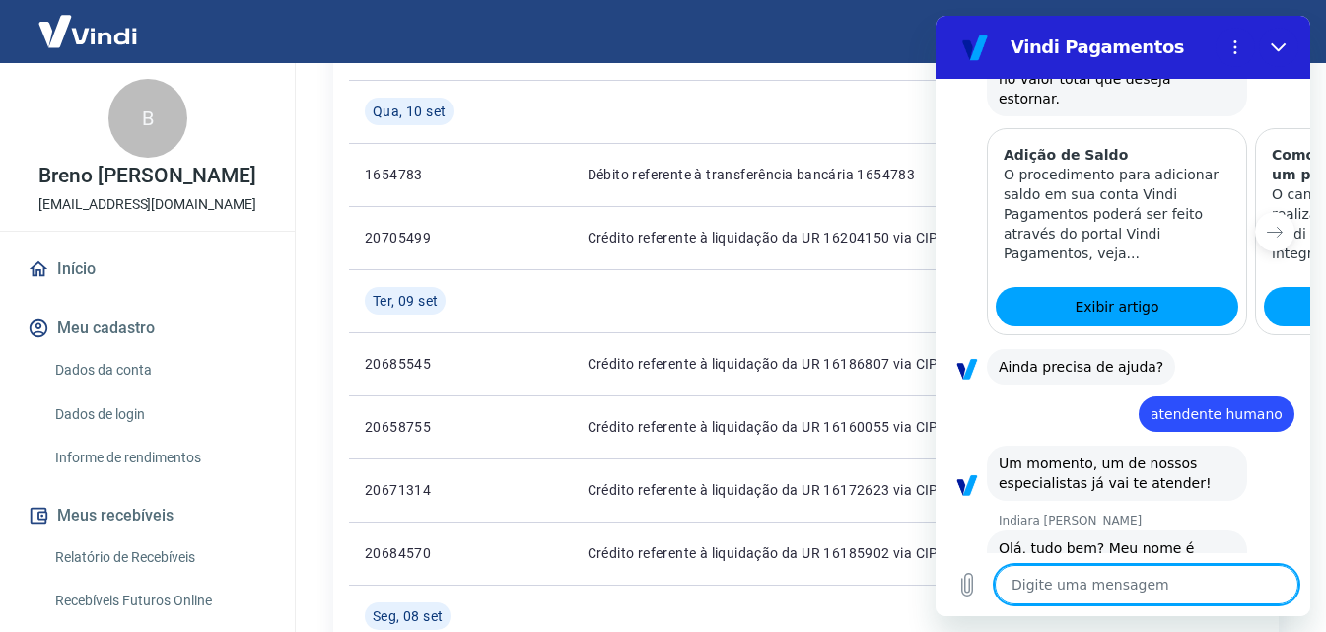
scroll to position [2221, 0]
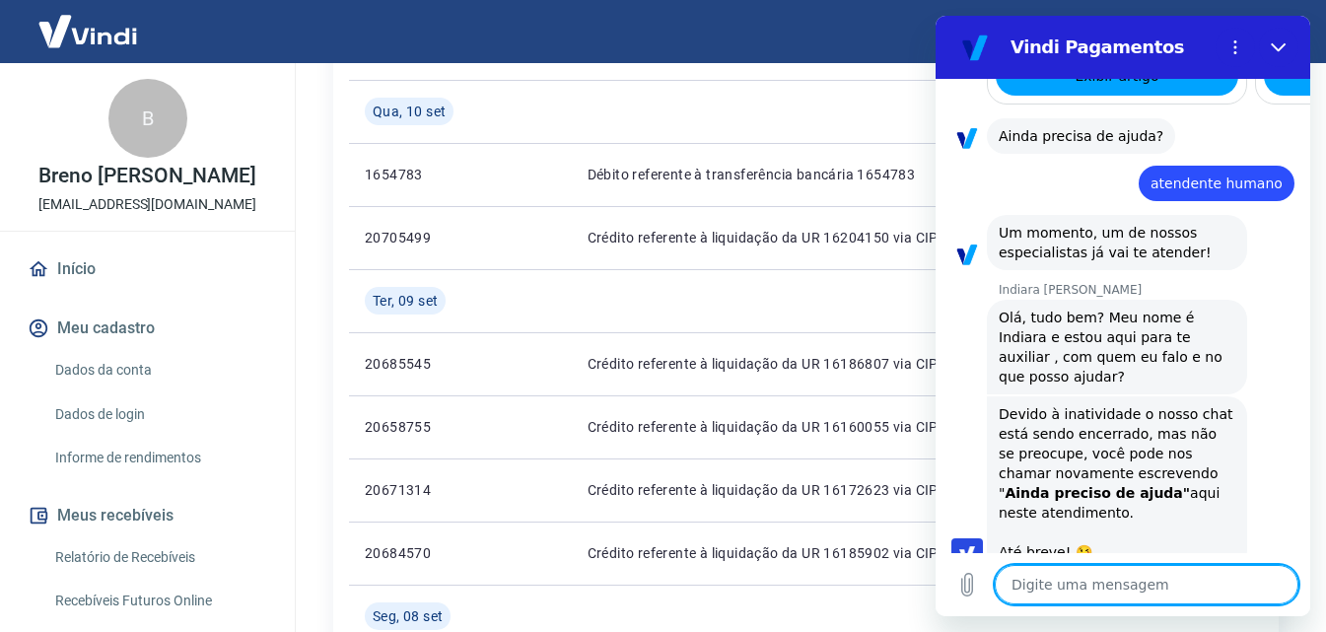
click at [1113, 585] on textarea at bounding box center [1146, 584] width 304 height 39
type textarea "o"
type textarea "x"
type textarea "oi"
type textarea "x"
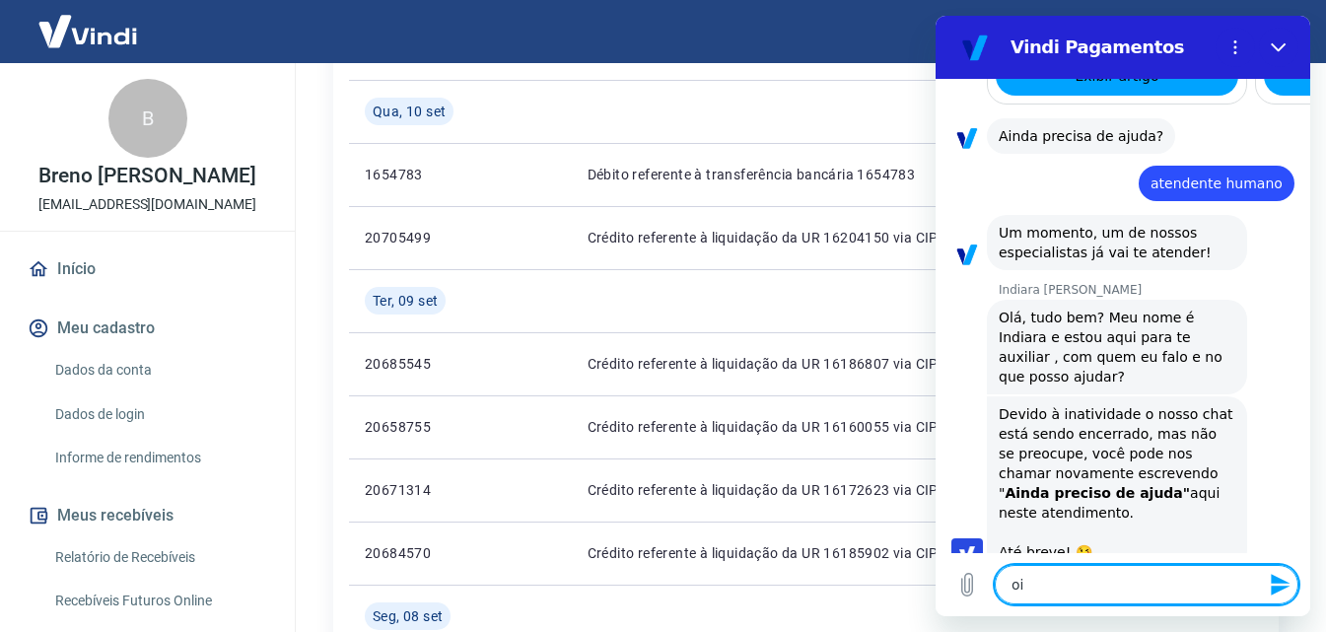
type textarea "oi!"
type textarea "x"
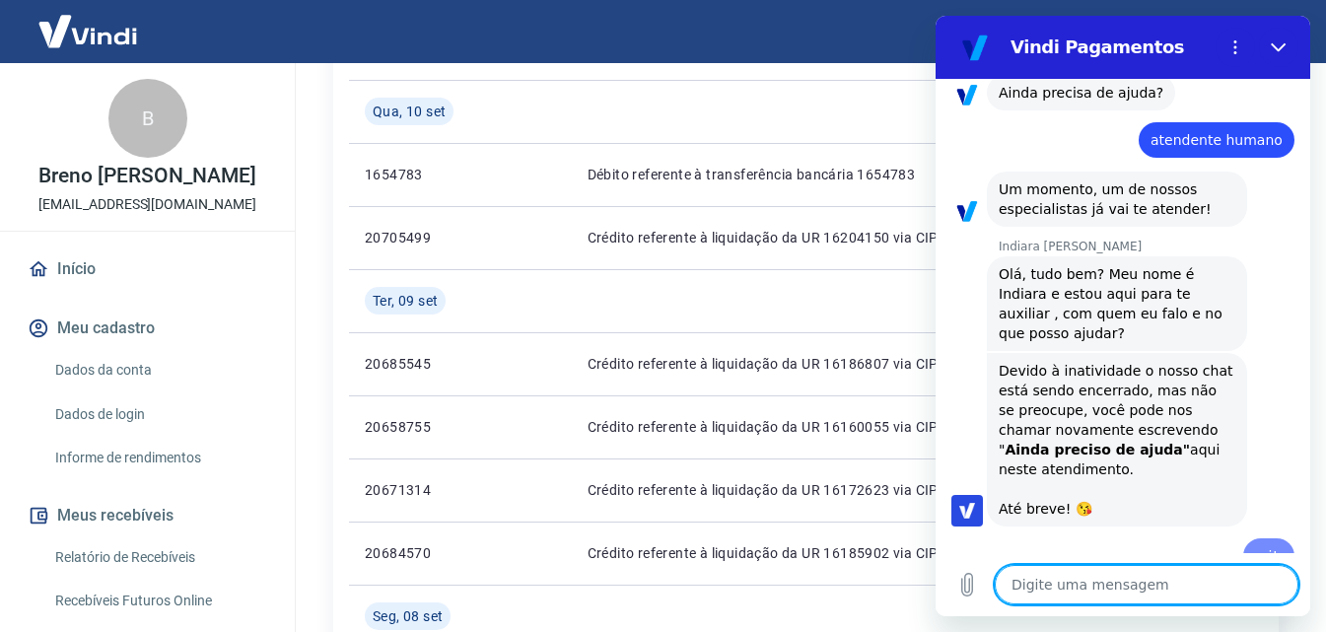
scroll to position [2269, 0]
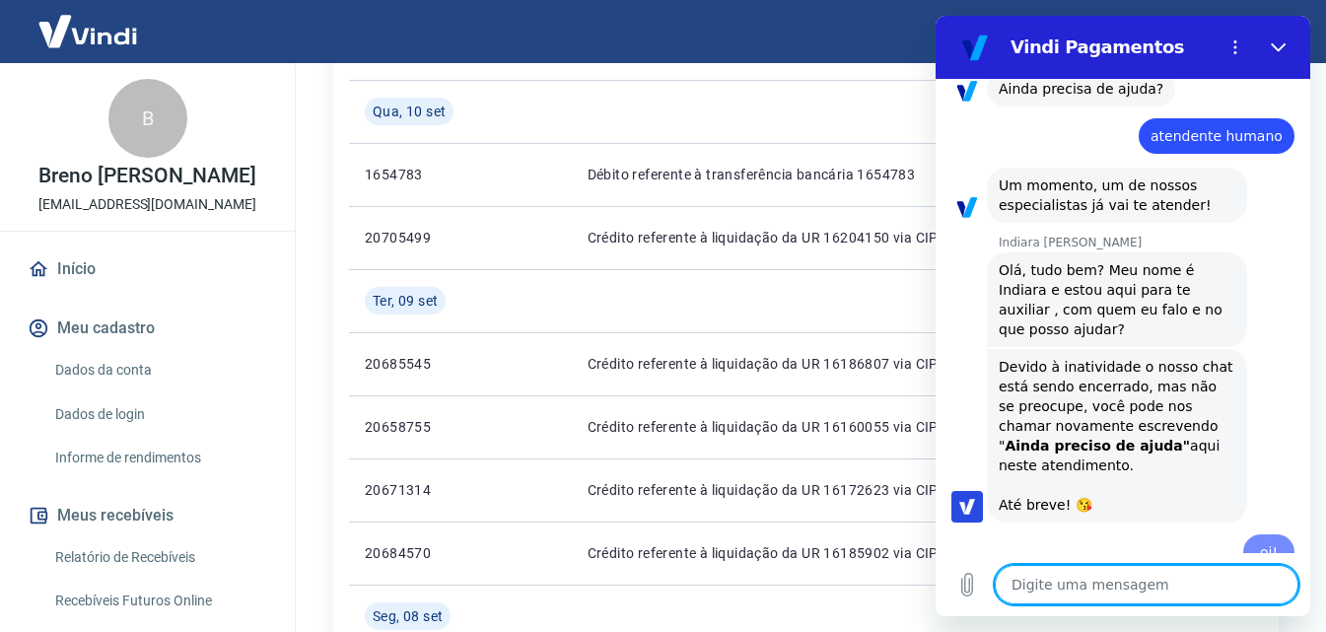
type textarea "x"
type textarea "a"
type textarea "x"
type textarea "ai"
type textarea "x"
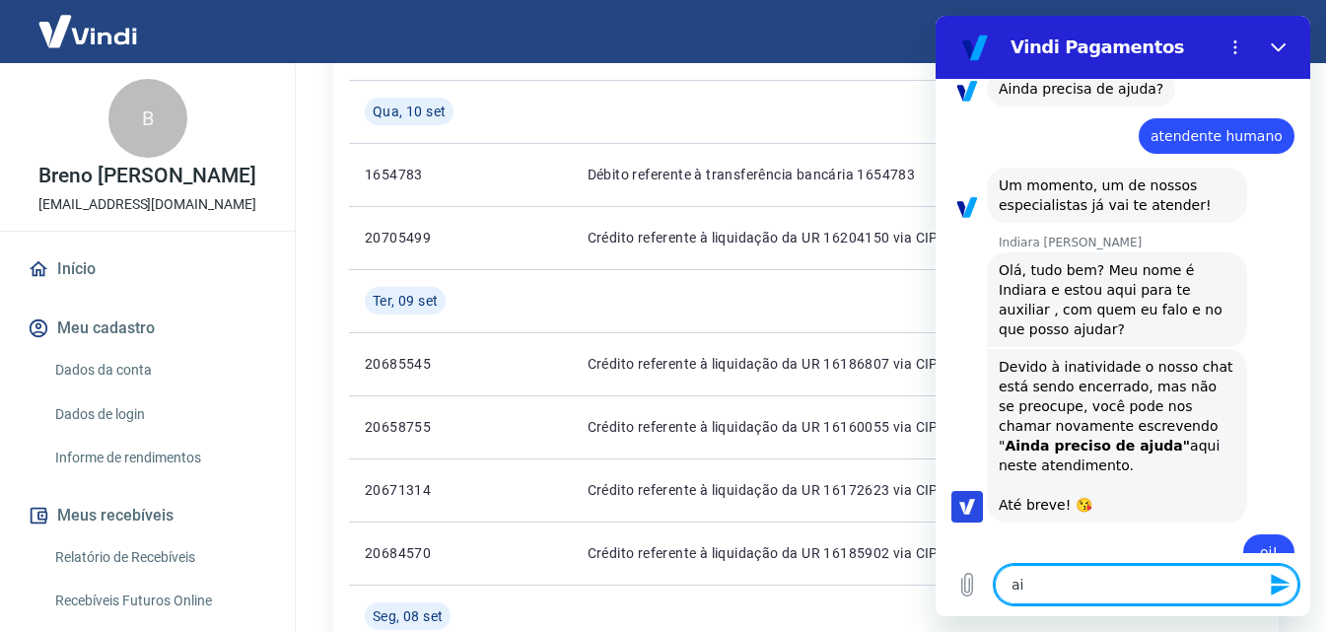
type textarea "ain"
type textarea "x"
type textarea "aind"
type textarea "x"
type textarea "ainda"
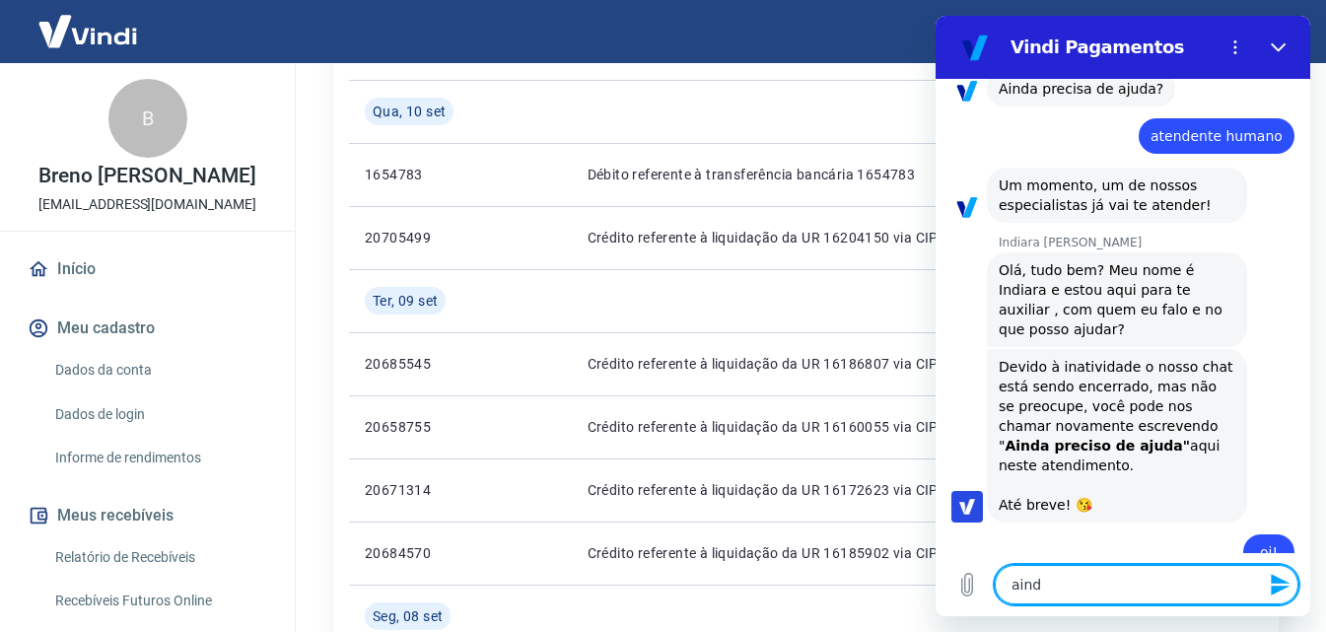
type textarea "x"
type textarea "ainda"
type textarea "x"
type textarea "ainda p"
type textarea "x"
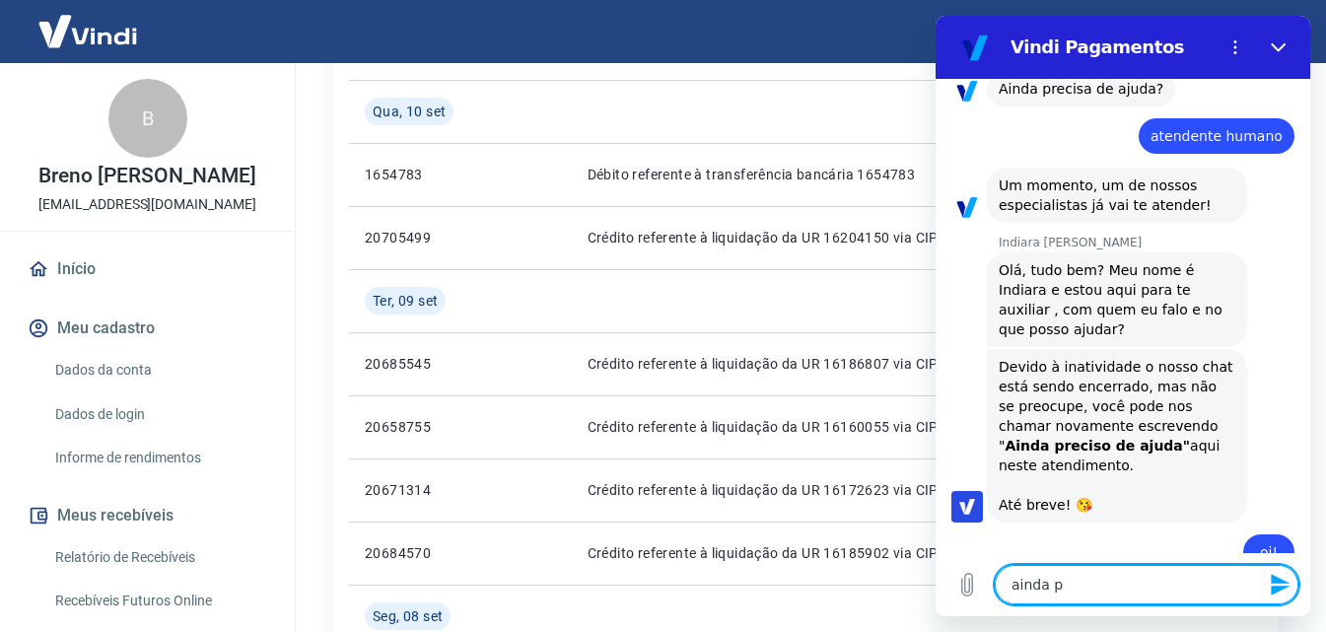
type textarea "ainda pr"
type textarea "x"
type textarea "ainda pre"
type textarea "x"
type textarea "ainda prec"
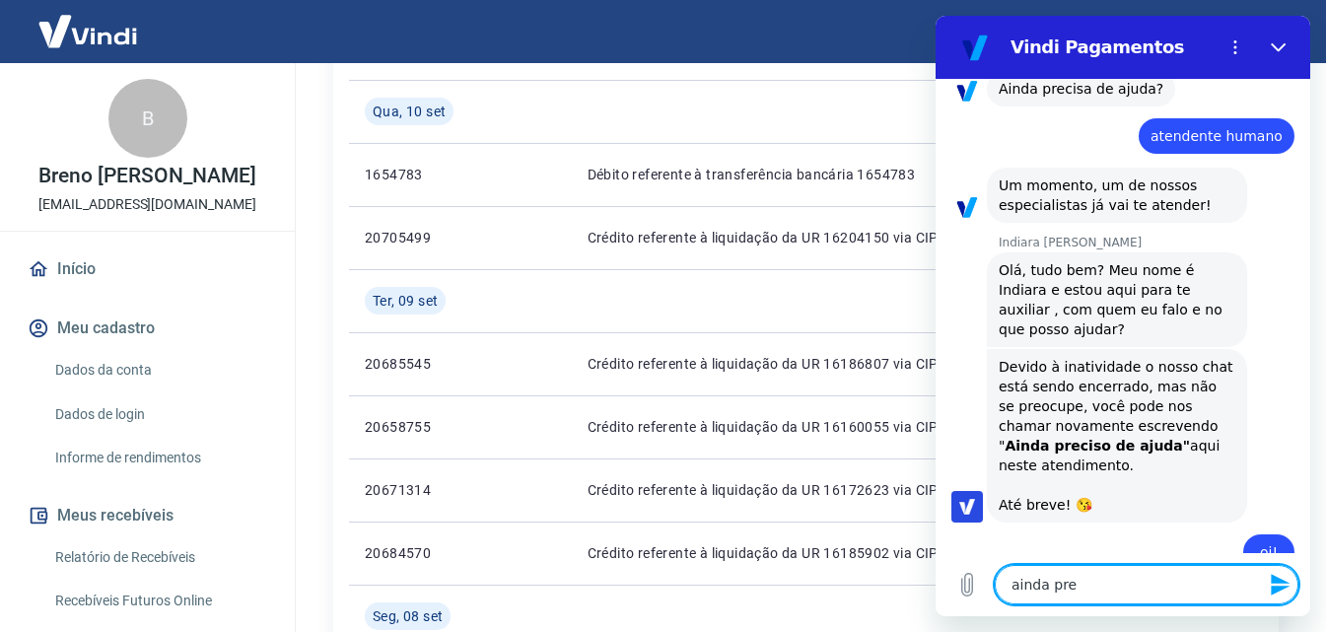
type textarea "x"
type textarea "ainda preci"
type textarea "x"
type textarea "ainda precis"
type textarea "x"
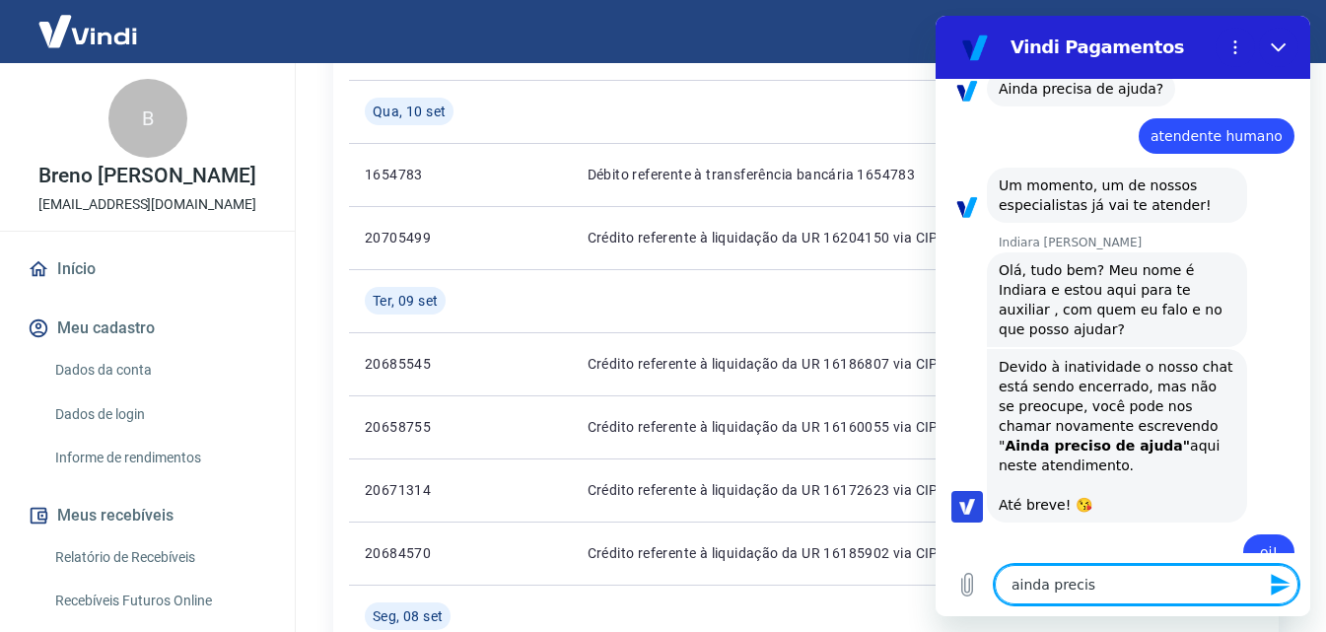
type textarea "ainda preciso"
type textarea "x"
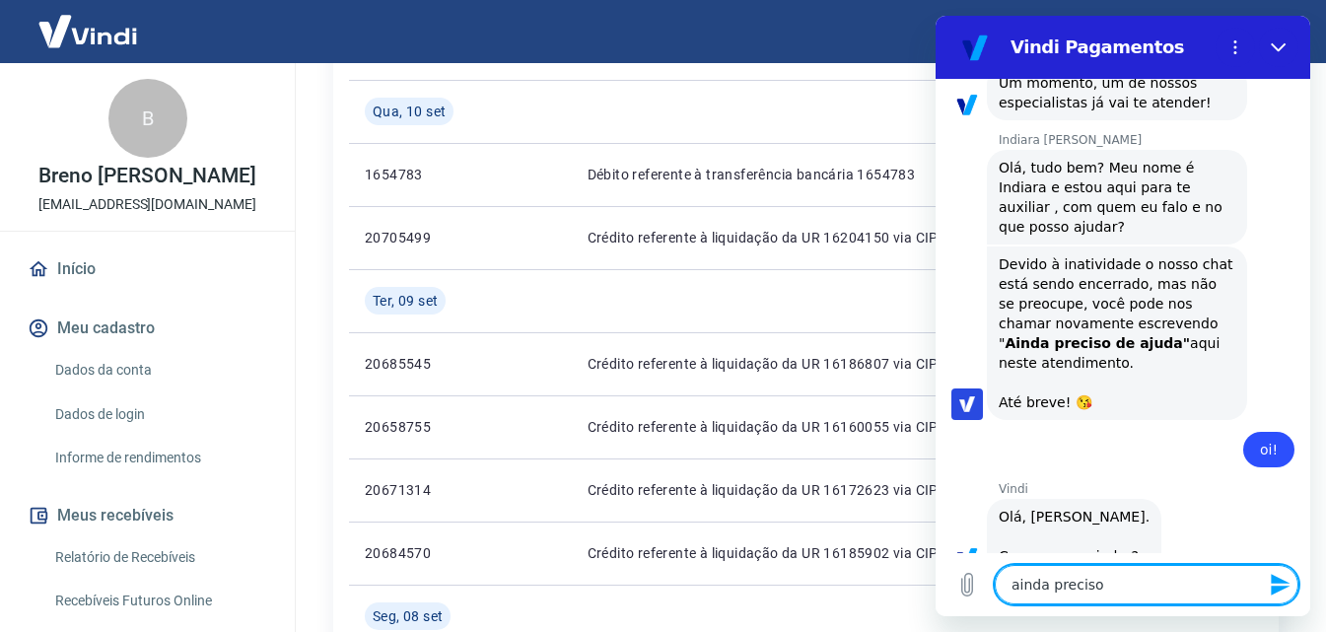
type textarea "ainda preciso"
type textarea "x"
type textarea "ainda preciso d"
type textarea "x"
type textarea "ainda preciso de"
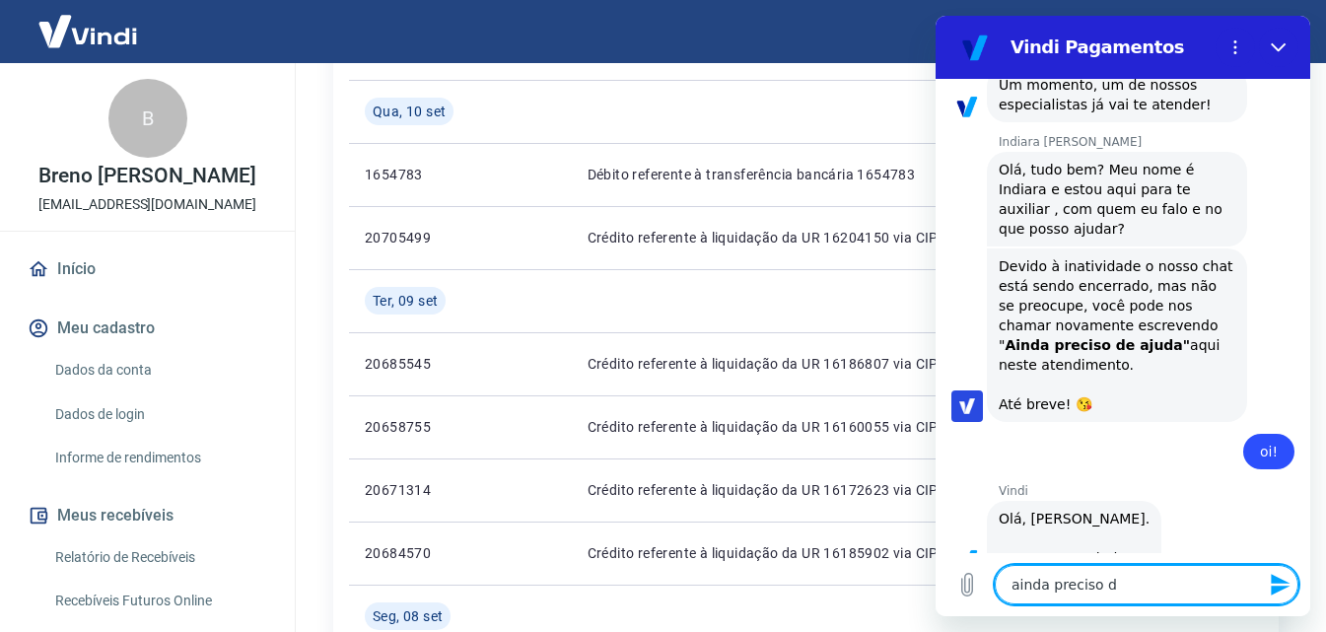
type textarea "x"
type textarea "ainda preciso de"
type textarea "x"
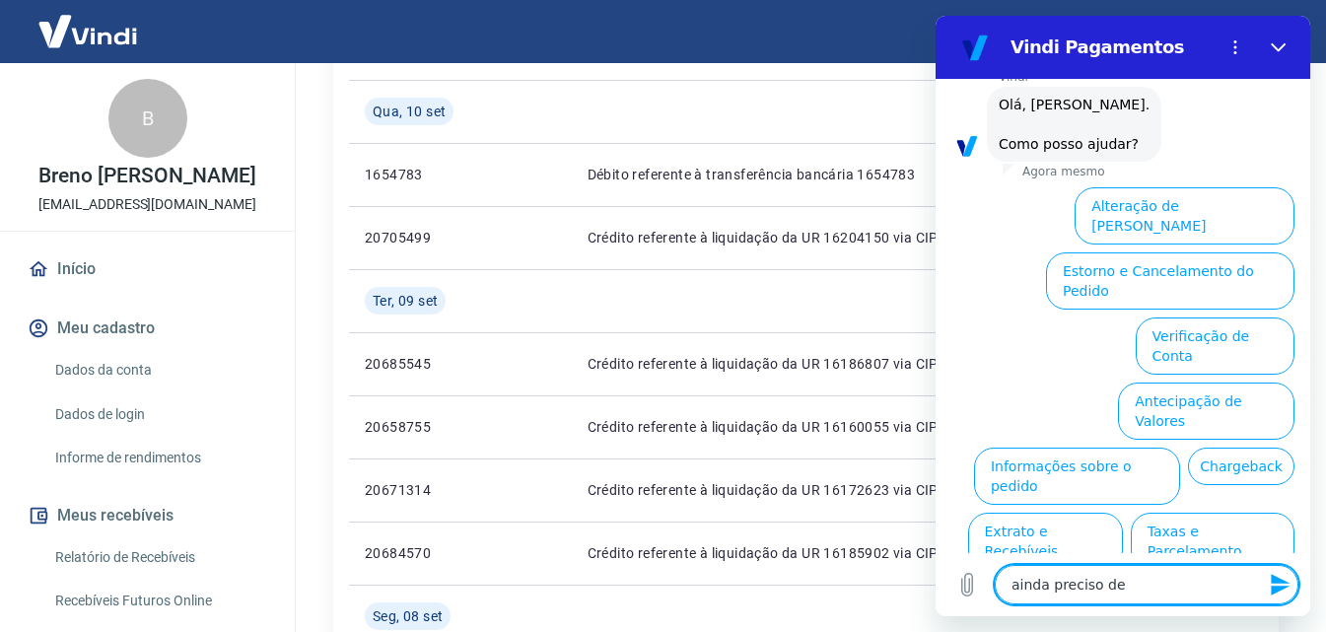
type textarea "ainda preciso de a"
type textarea "x"
type textarea "ainda preciso de aj"
type textarea "x"
type textarea "ainda preciso de aju"
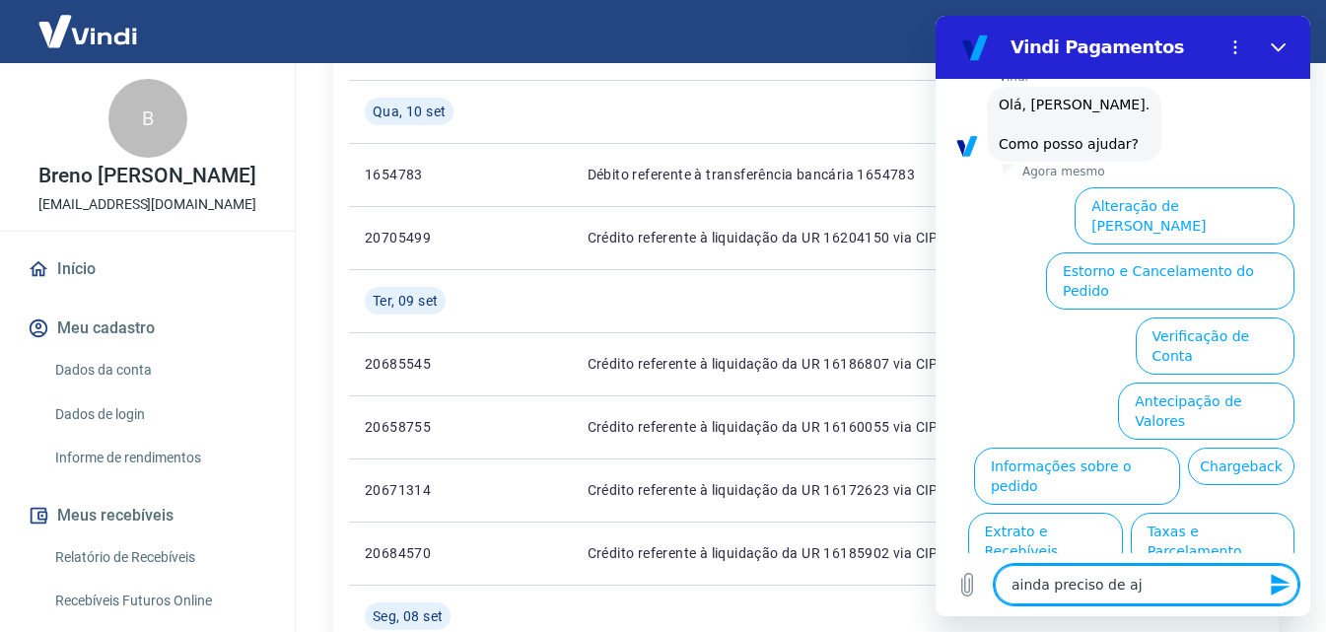
type textarea "x"
type textarea "ainda preciso de ajud"
type textarea "x"
type textarea "ainda preciso de ajuda"
type textarea "x"
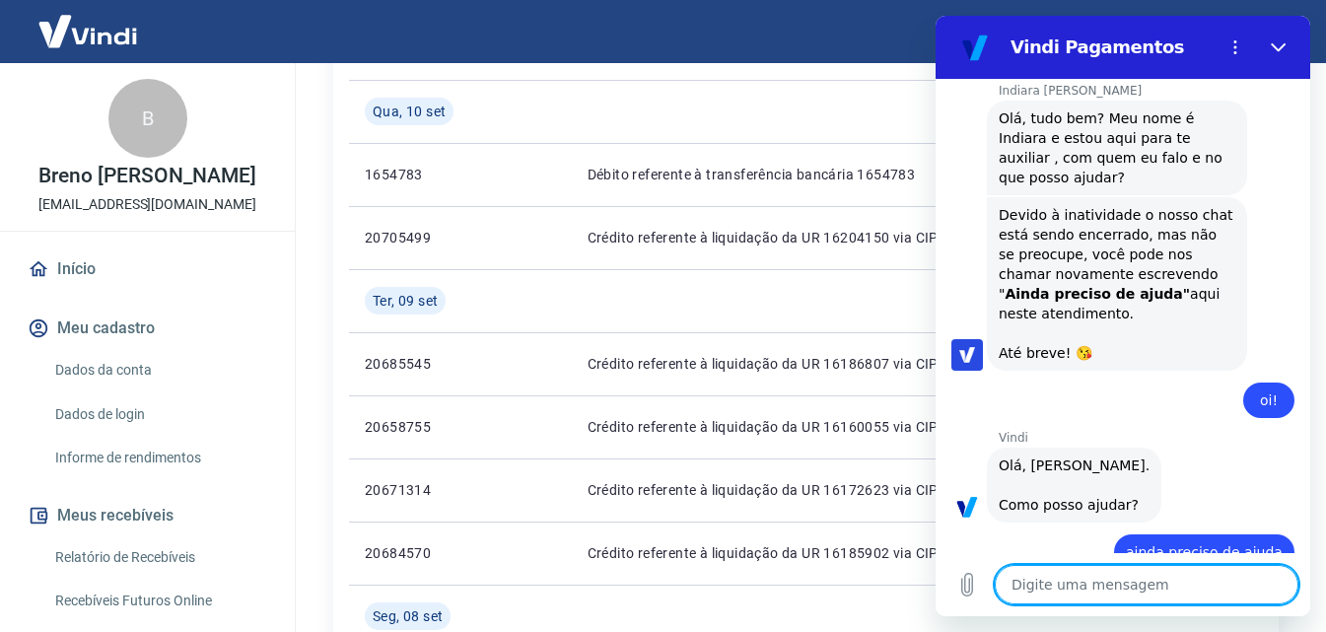
type textarea "x"
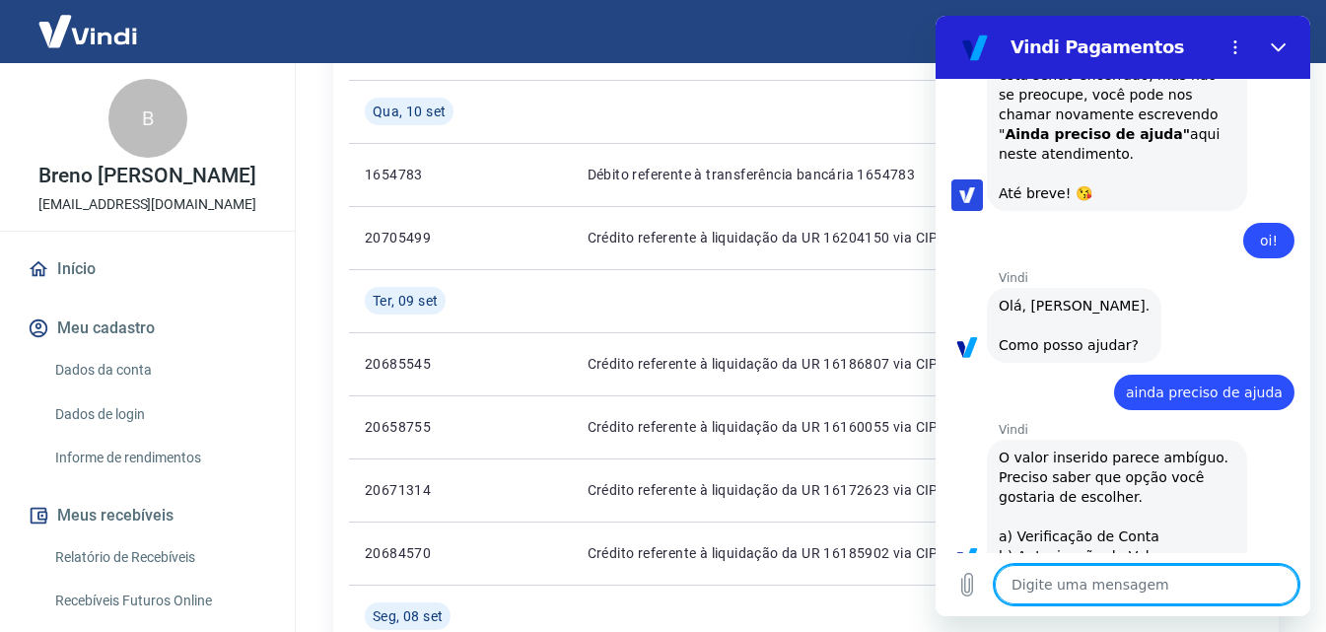
scroll to position [2584, 0]
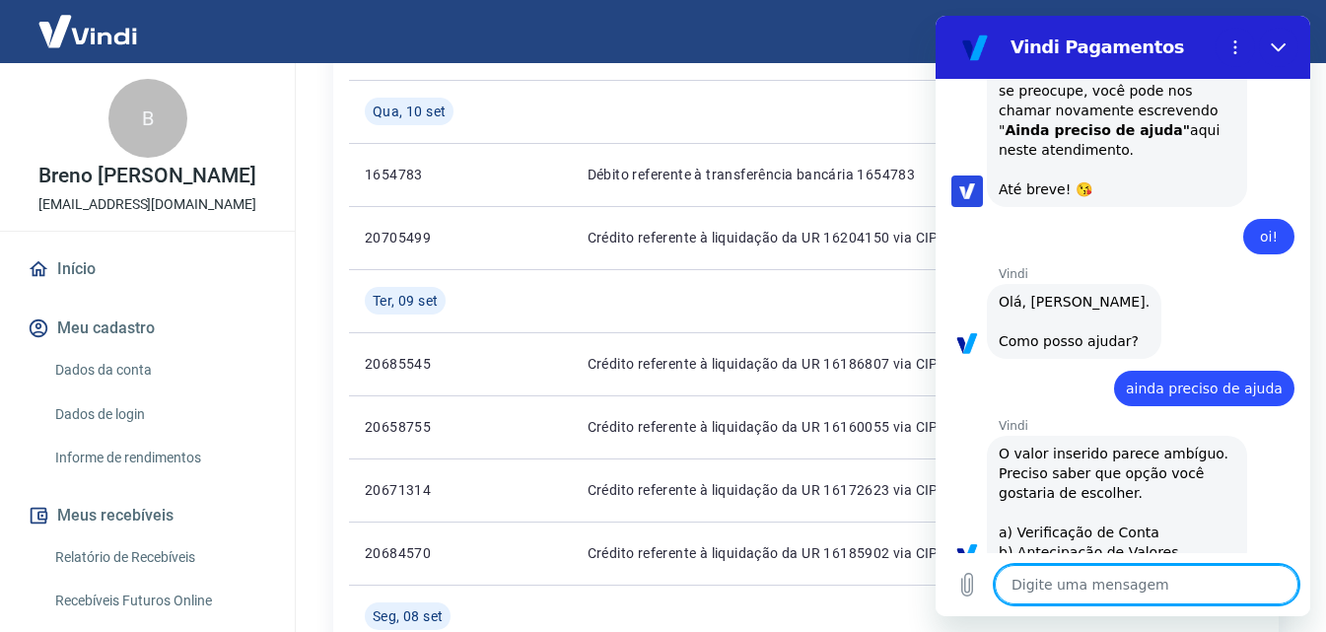
click at [1083, 583] on textarea at bounding box center [1146, 584] width 304 height 39
type textarea "a"
type textarea "x"
type textarea "at"
type textarea "x"
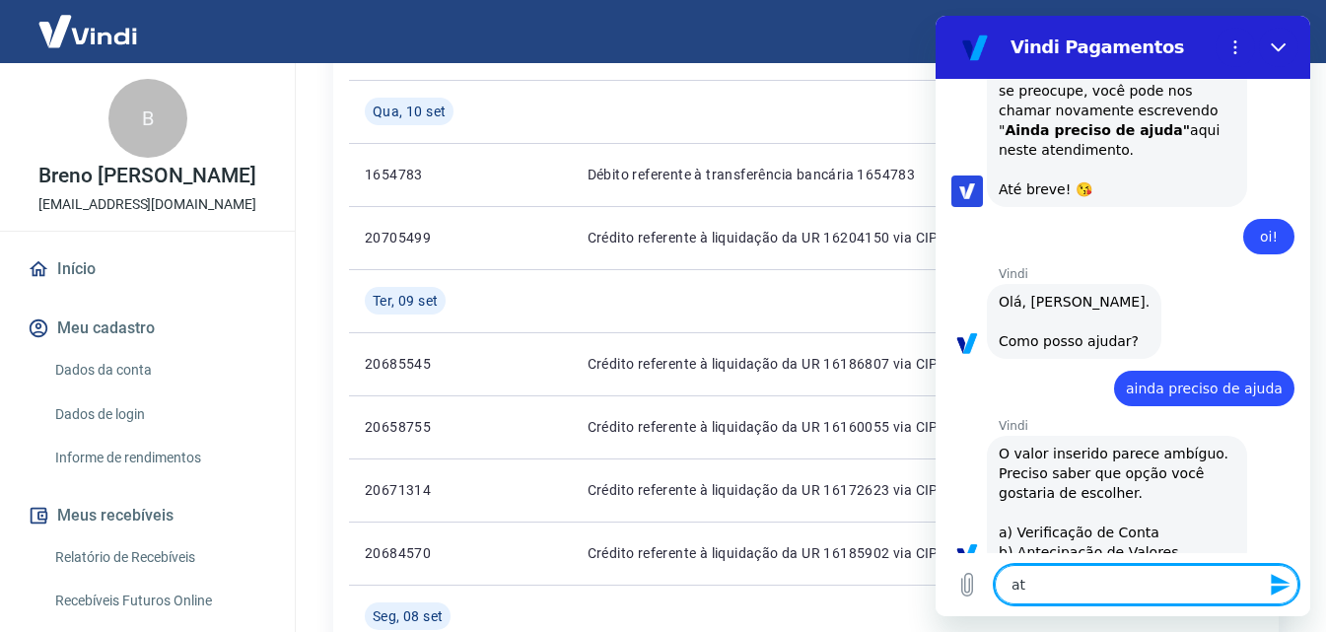
type textarea "ate"
type textarea "x"
type textarea "aten"
type textarea "x"
type textarea "atend"
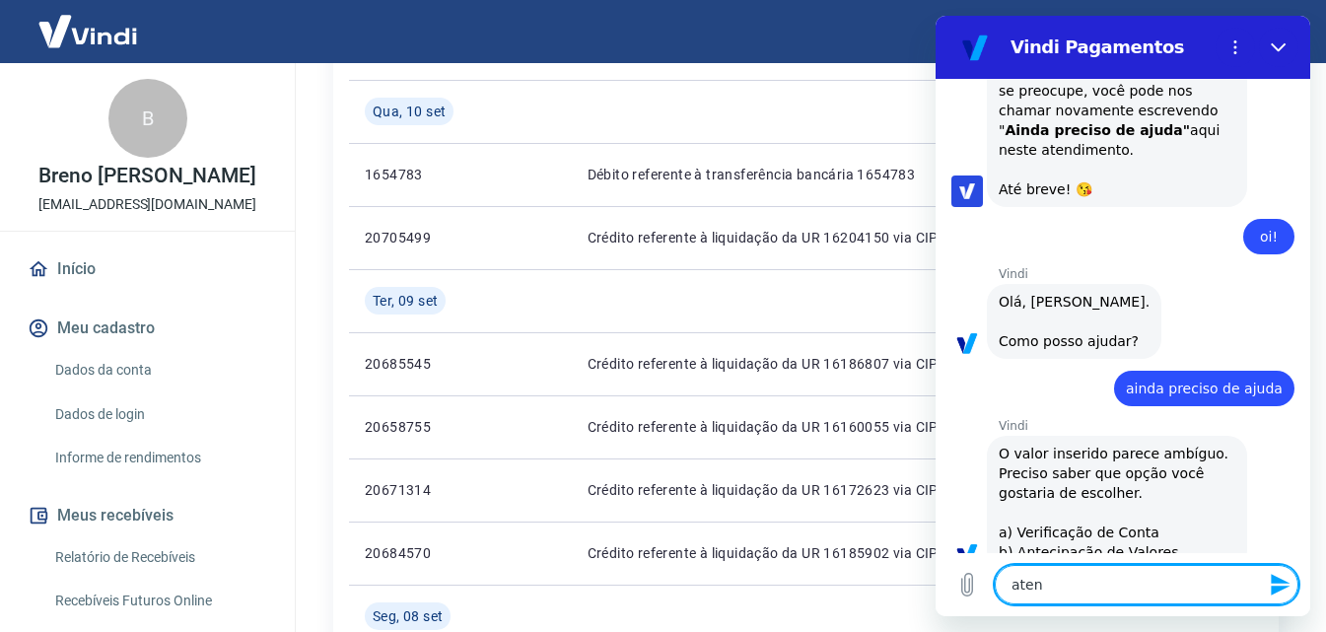
type textarea "x"
type textarea "atendi"
type textarea "x"
type textarea "atendim"
type textarea "x"
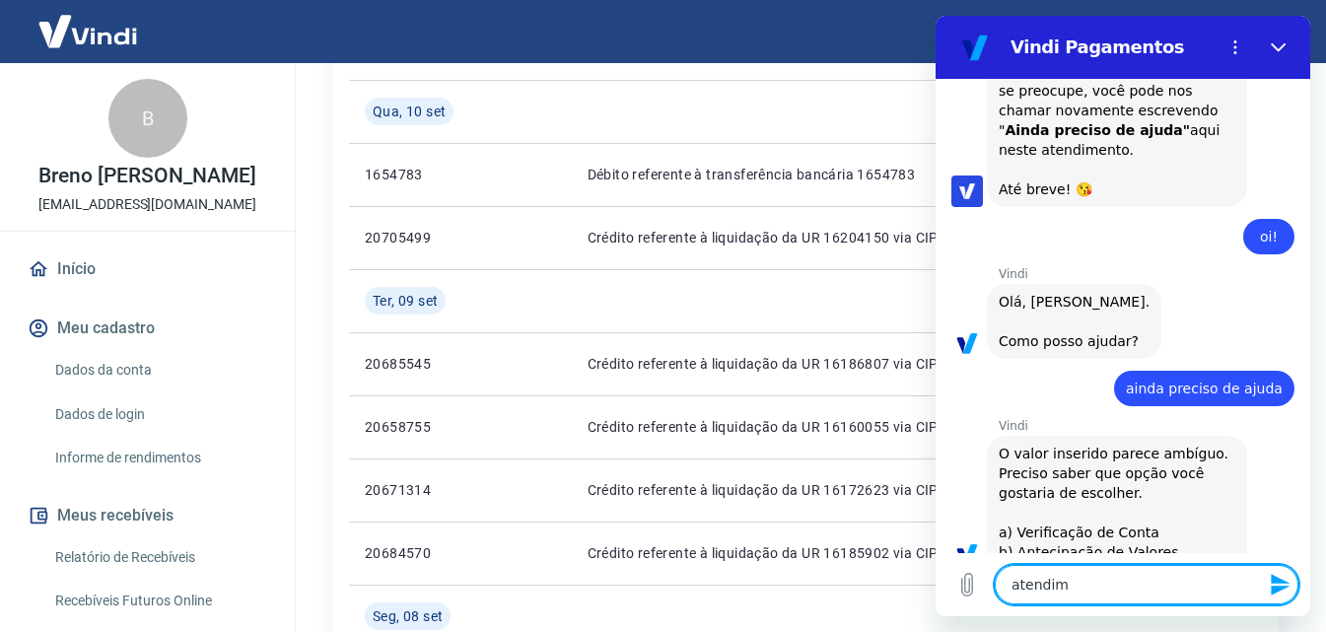
type textarea "atendime"
type textarea "x"
type textarea "atendimen"
type textarea "x"
type textarea "atendiment"
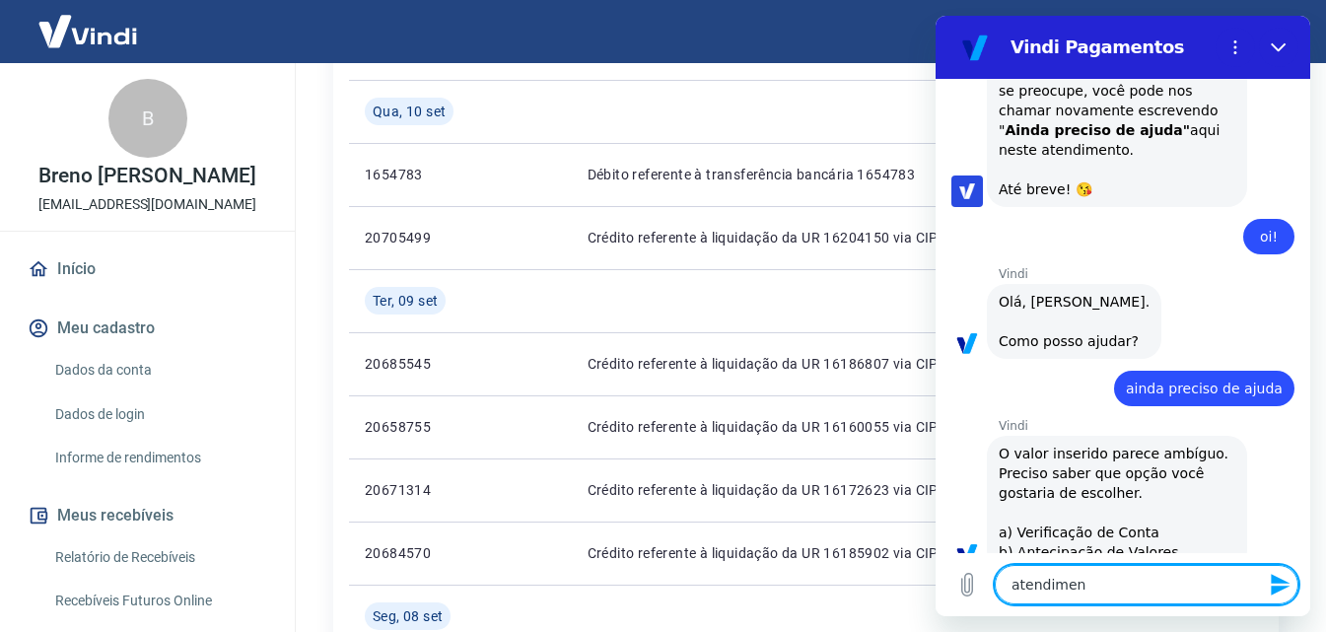
type textarea "x"
type textarea "atendimento"
type textarea "x"
type textarea "atendimento"
type textarea "x"
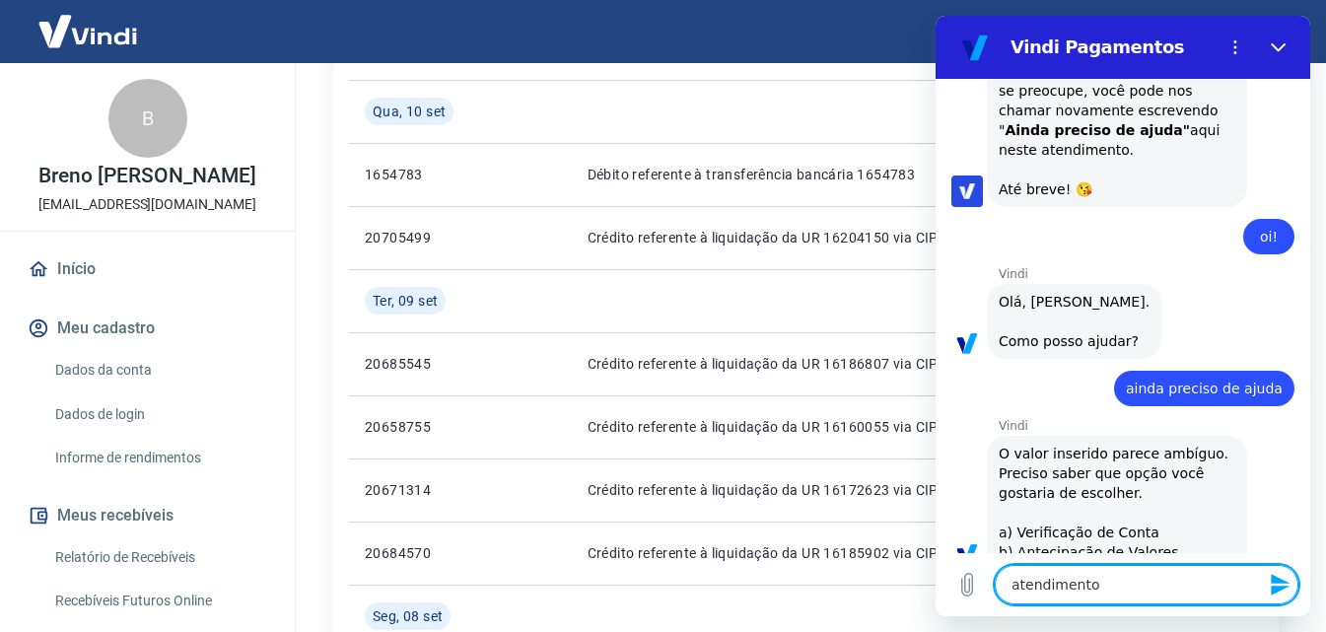
type textarea "atendimento h"
type textarea "x"
type textarea "atendimento hu"
type textarea "x"
type textarea "atendimento hum"
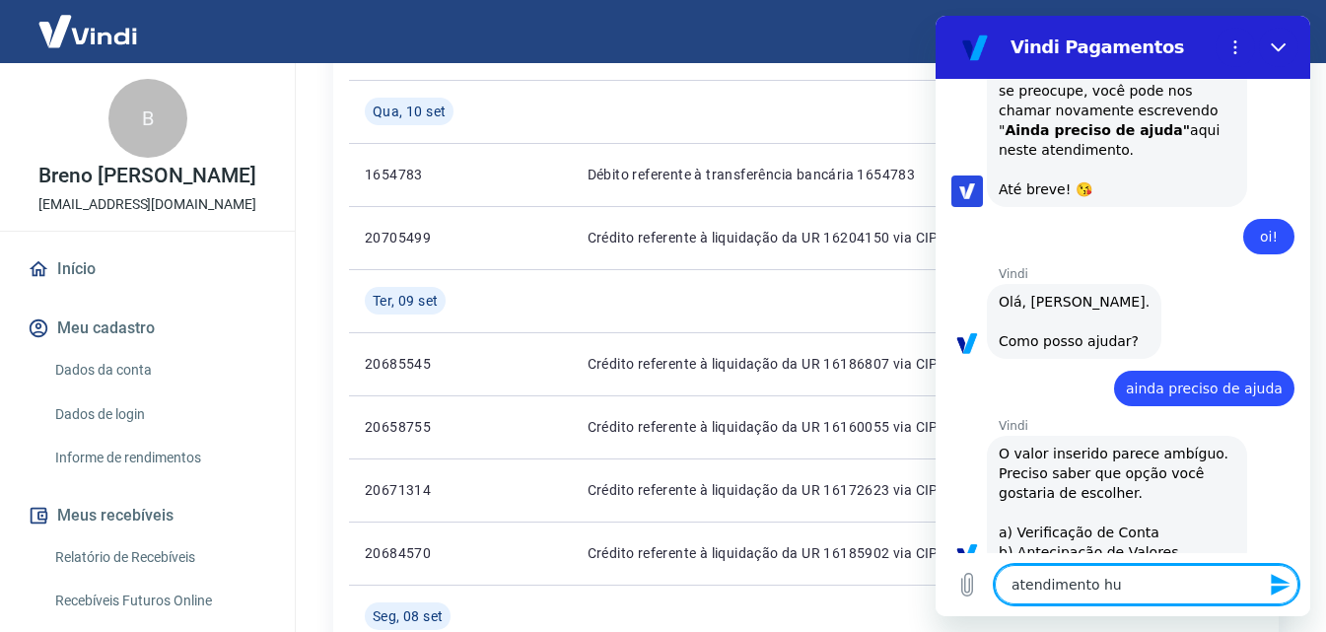
type textarea "x"
type textarea "atendimento huma"
type textarea "x"
type textarea "atendimento human"
type textarea "x"
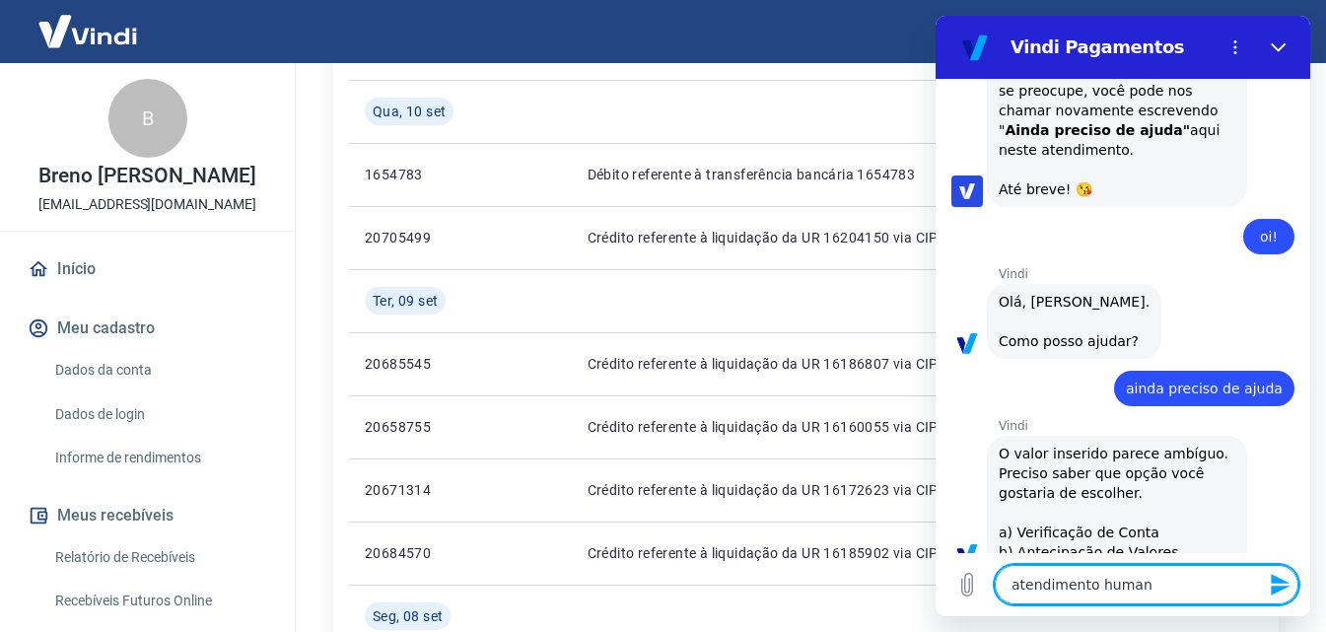
type textarea "atendimento humano"
type textarea "x"
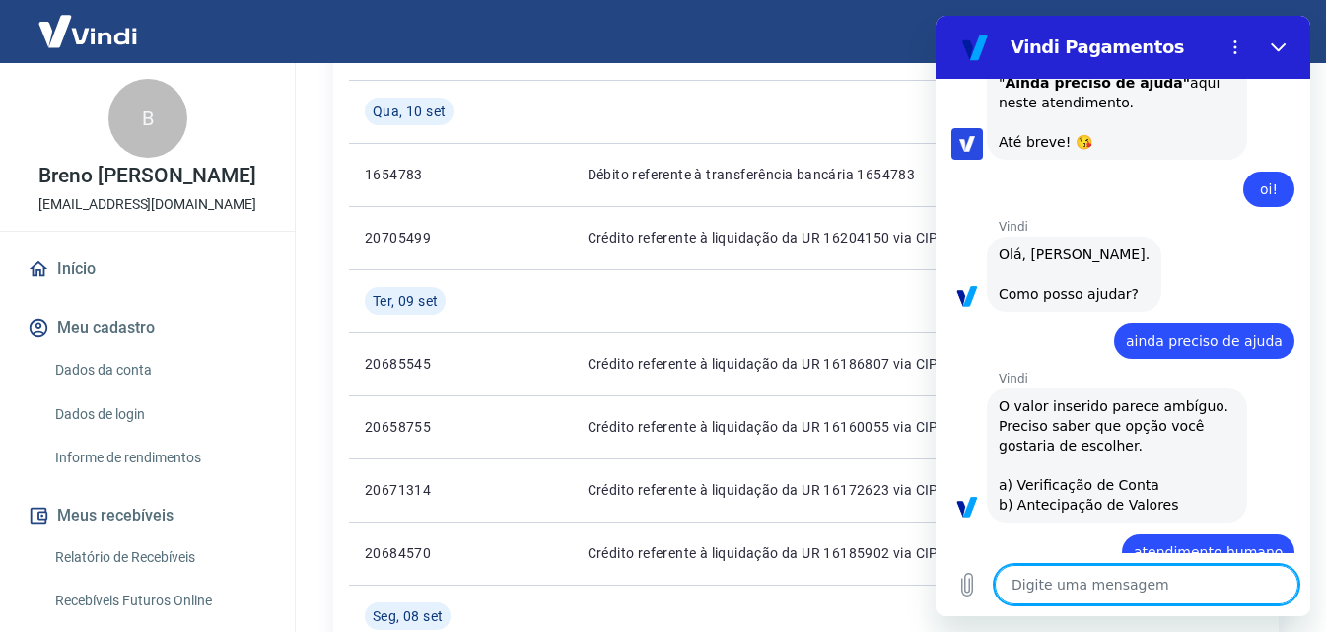
type textarea "x"
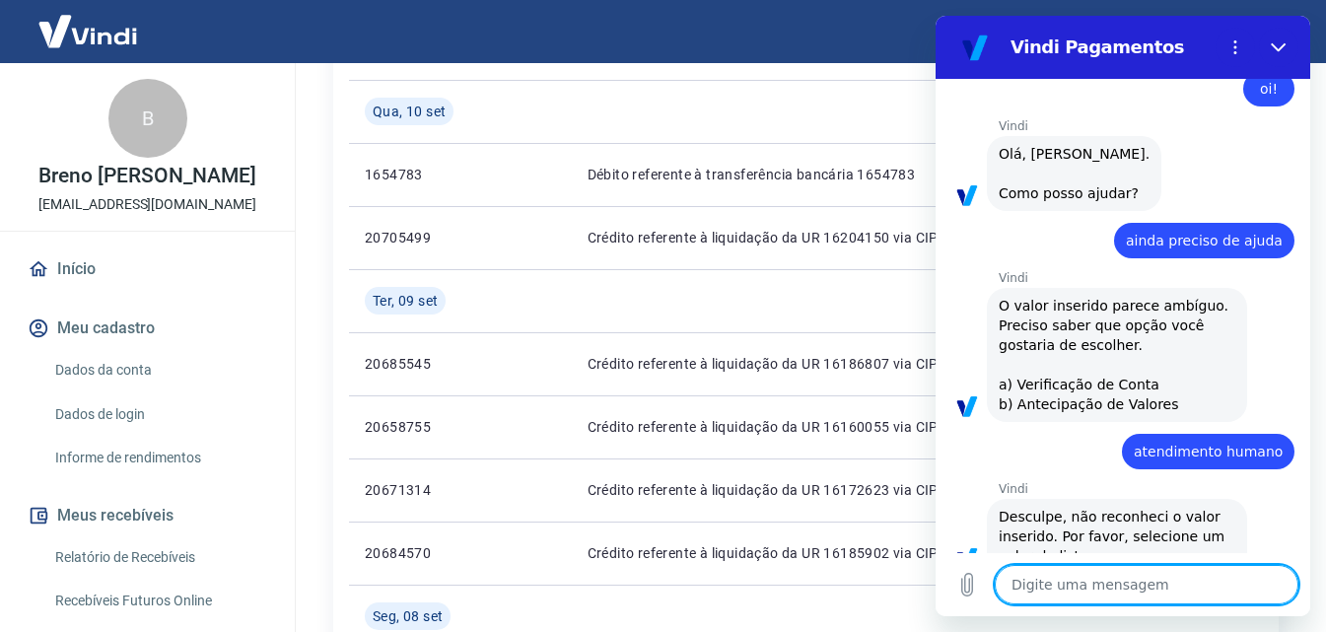
scroll to position [2736, 0]
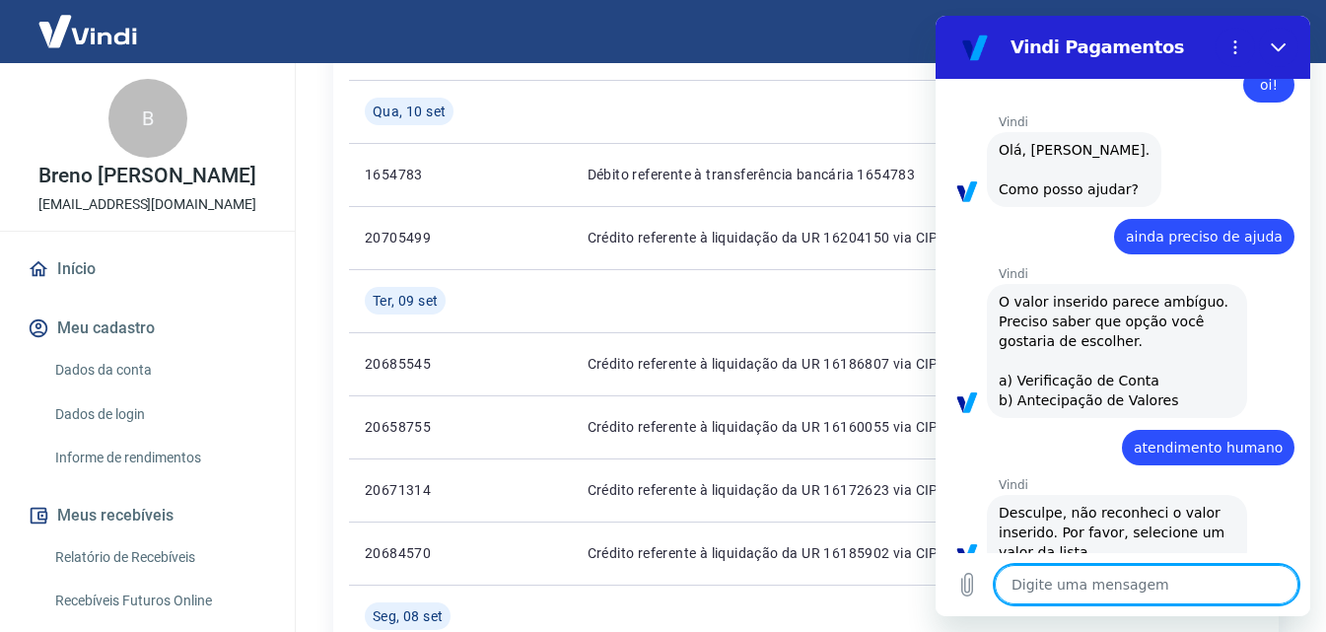
type textarea "a"
type textarea "x"
type textarea "ay"
type textarea "x"
type textarea "a"
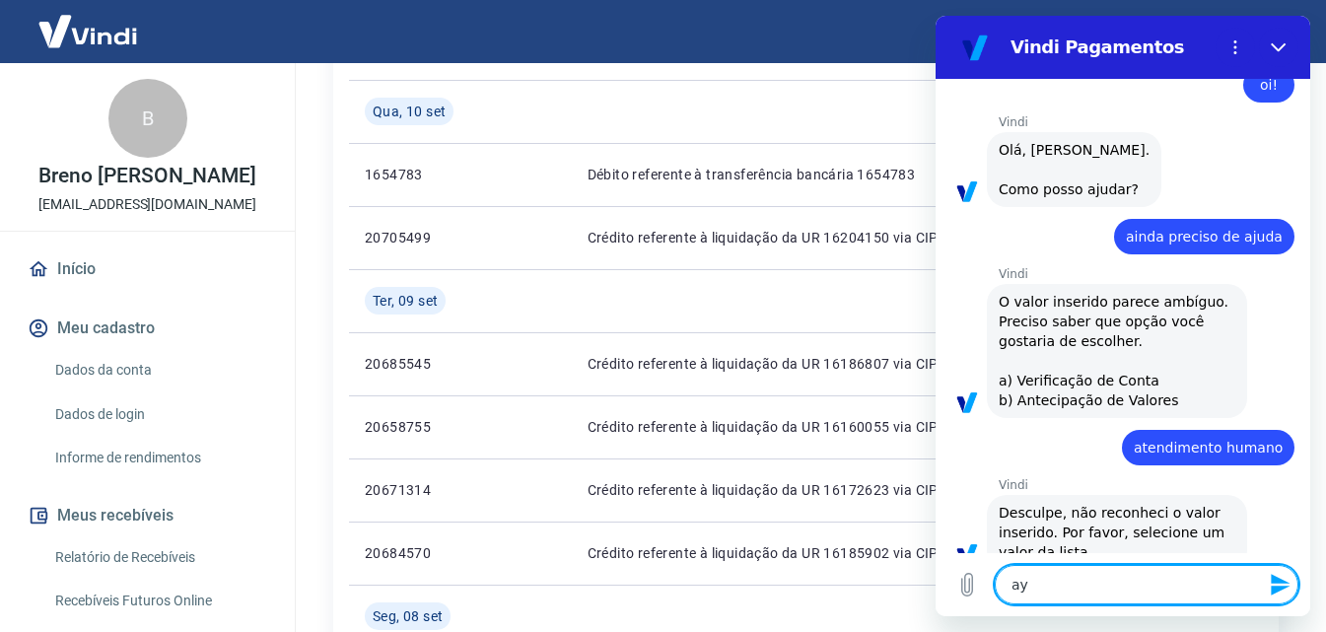
type textarea "x"
type textarea "at"
type textarea "x"
type textarea "ate"
type textarea "x"
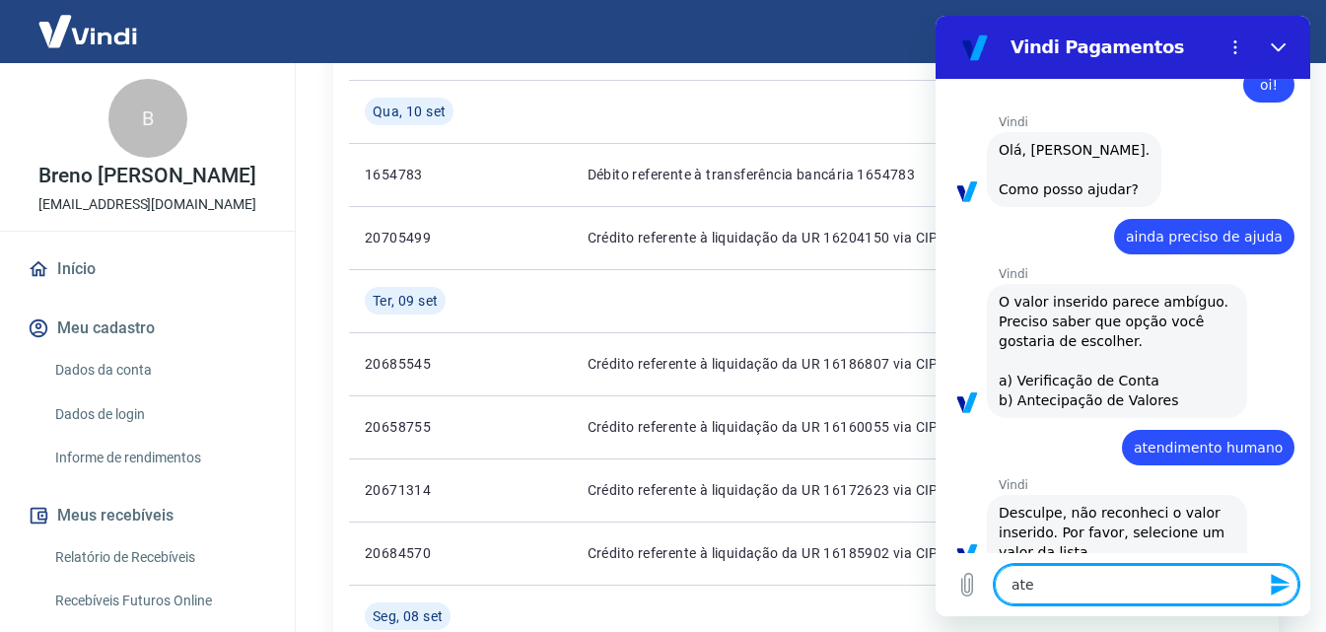
type textarea "aten"
type textarea "x"
type textarea "atend"
type textarea "x"
type textarea "atendi"
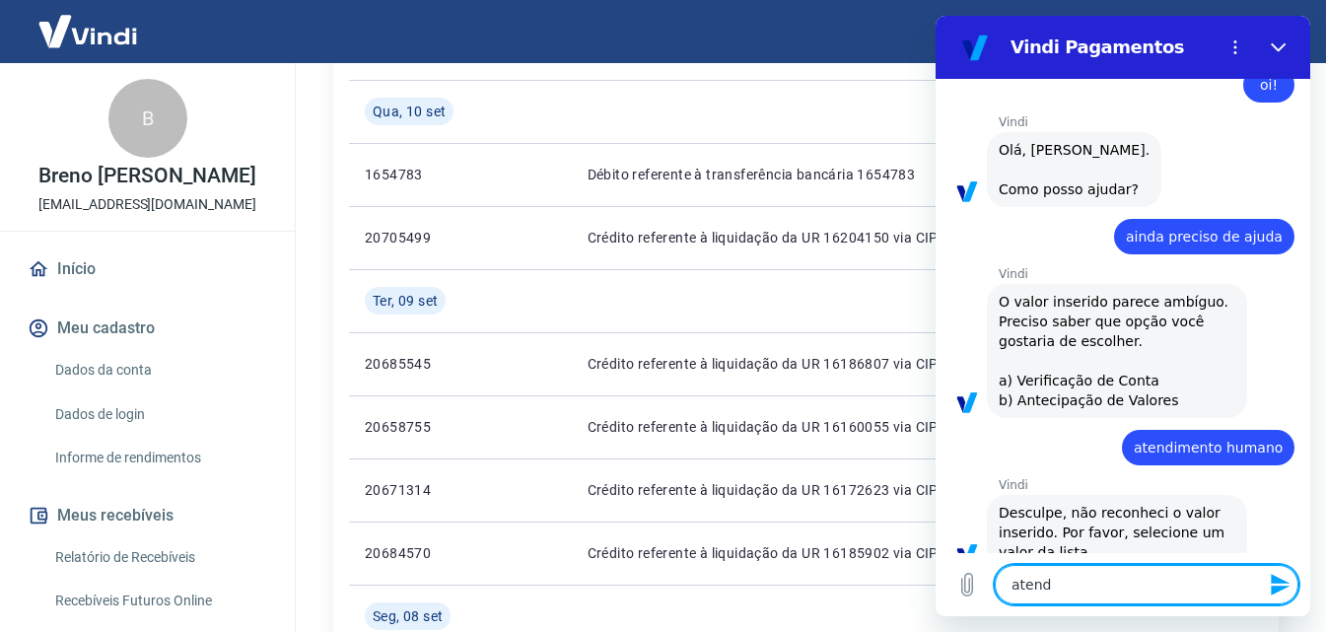
type textarea "x"
type textarea "atendim"
type textarea "x"
type textarea "atendime"
type textarea "x"
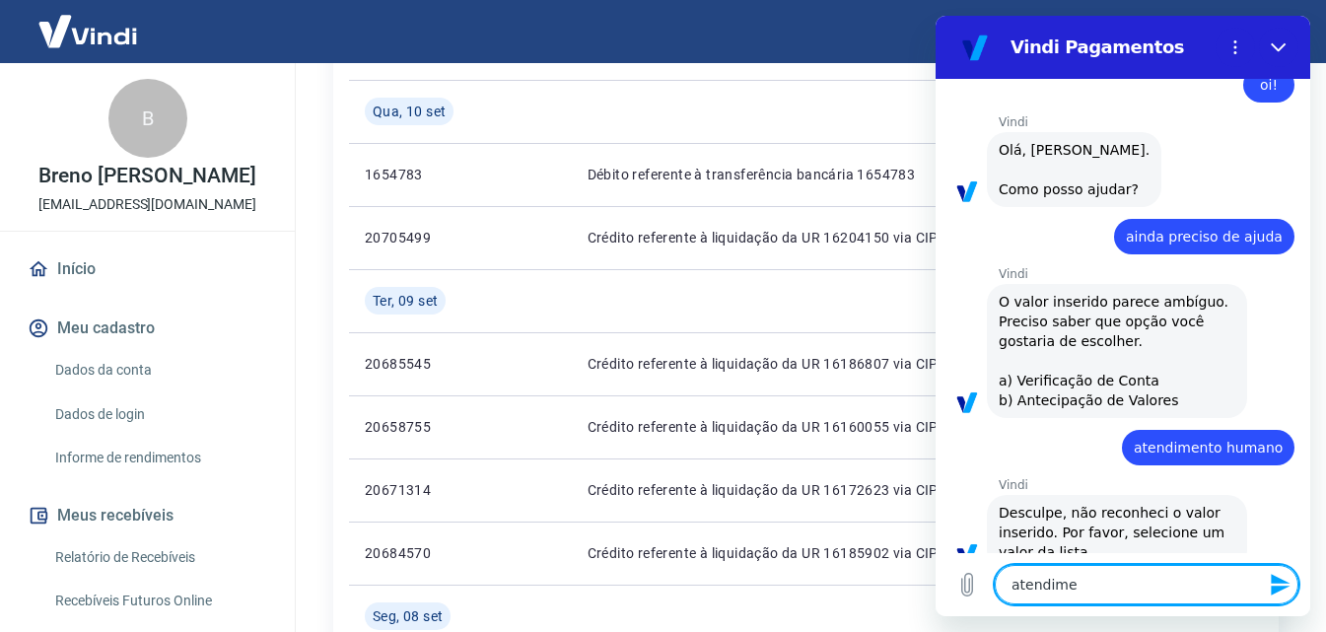
type textarea "atendimen"
type textarea "x"
type textarea "atendiment"
type textarea "x"
type textarea "atendimento"
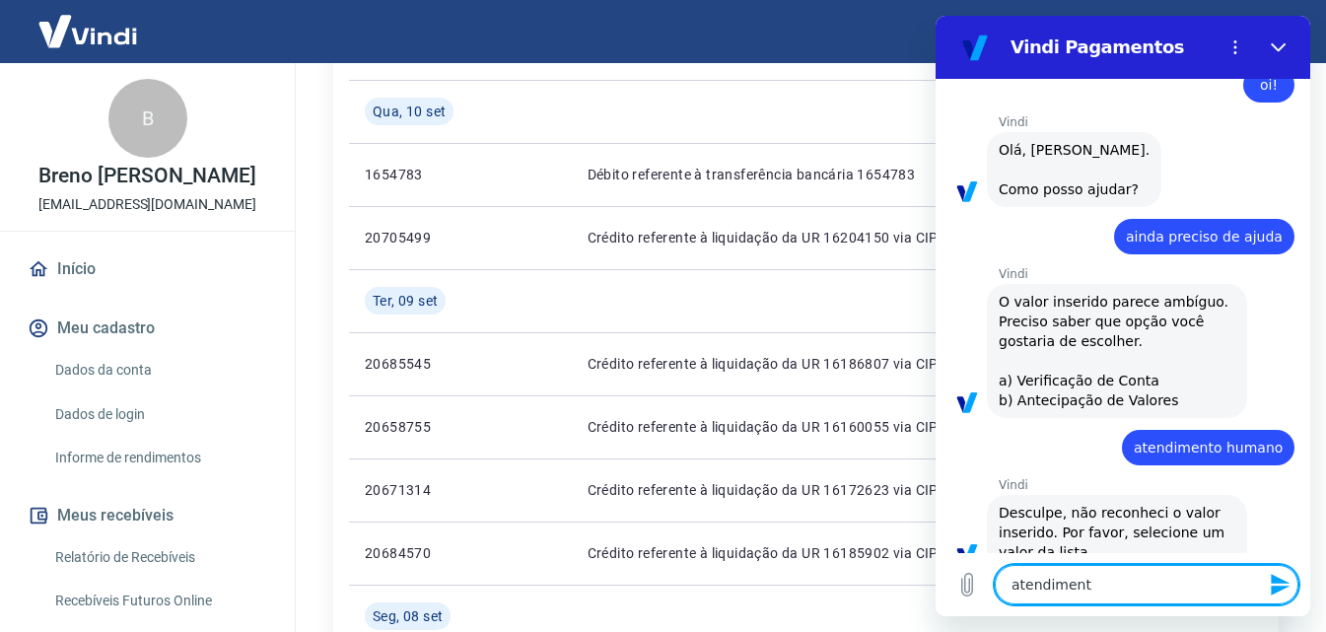
type textarea "x"
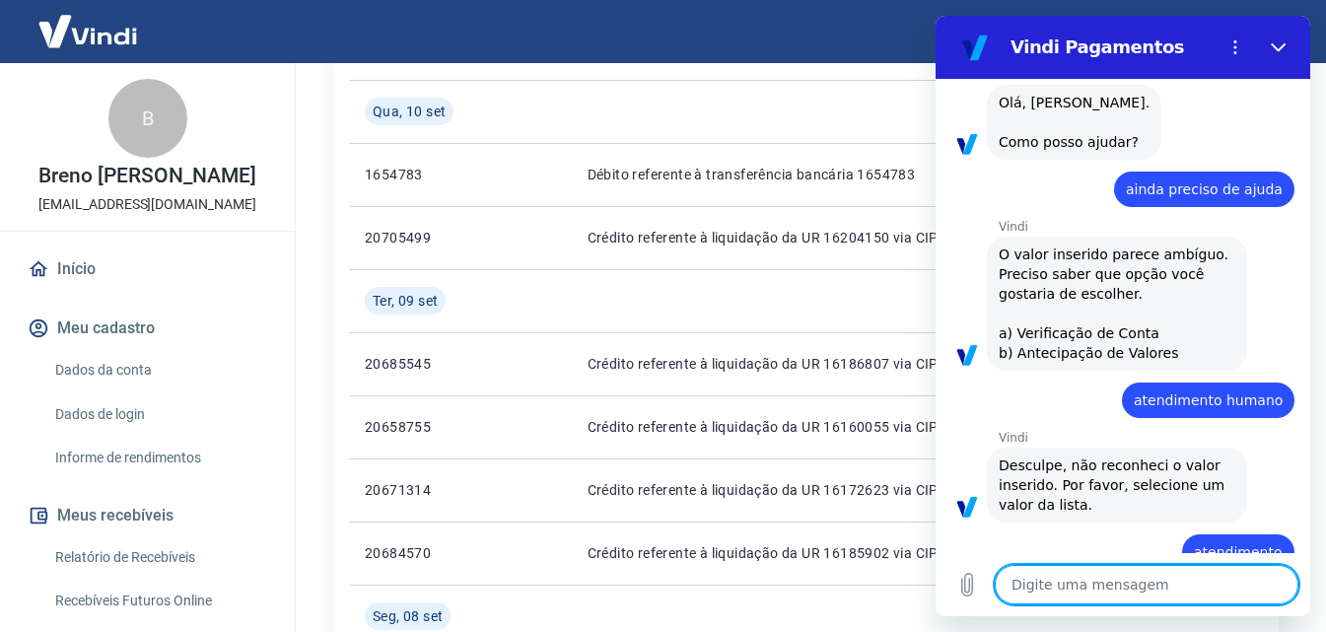
type textarea "x"
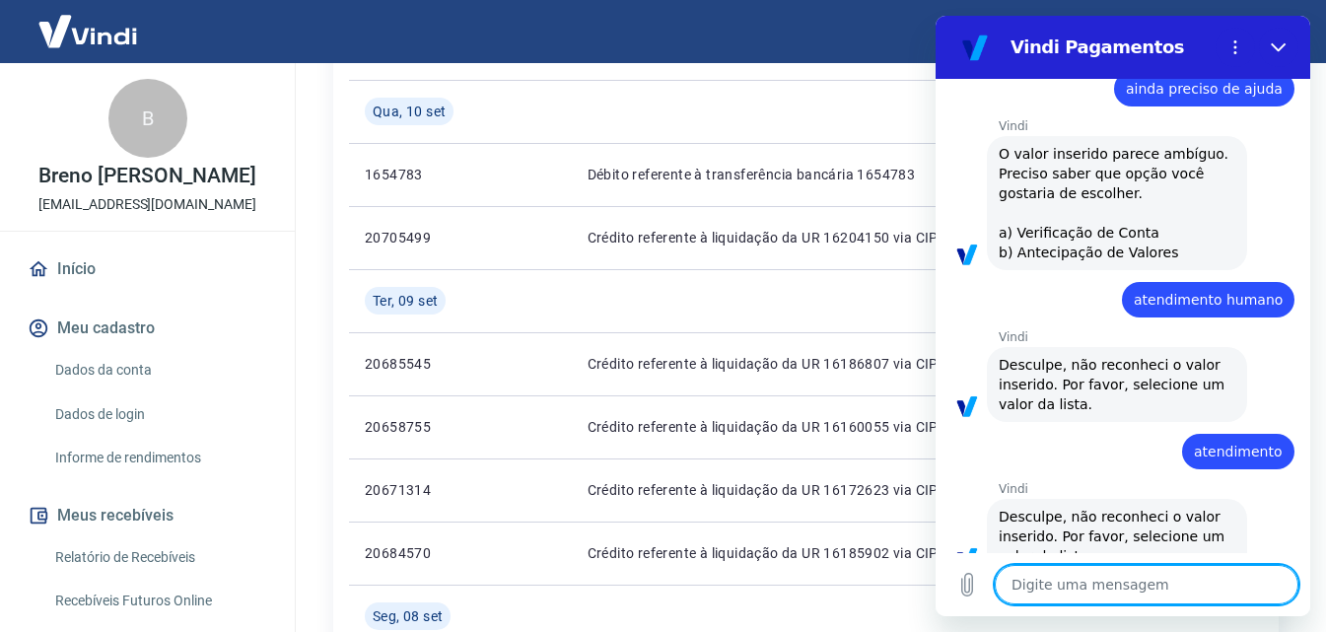
scroll to position [2888, 0]
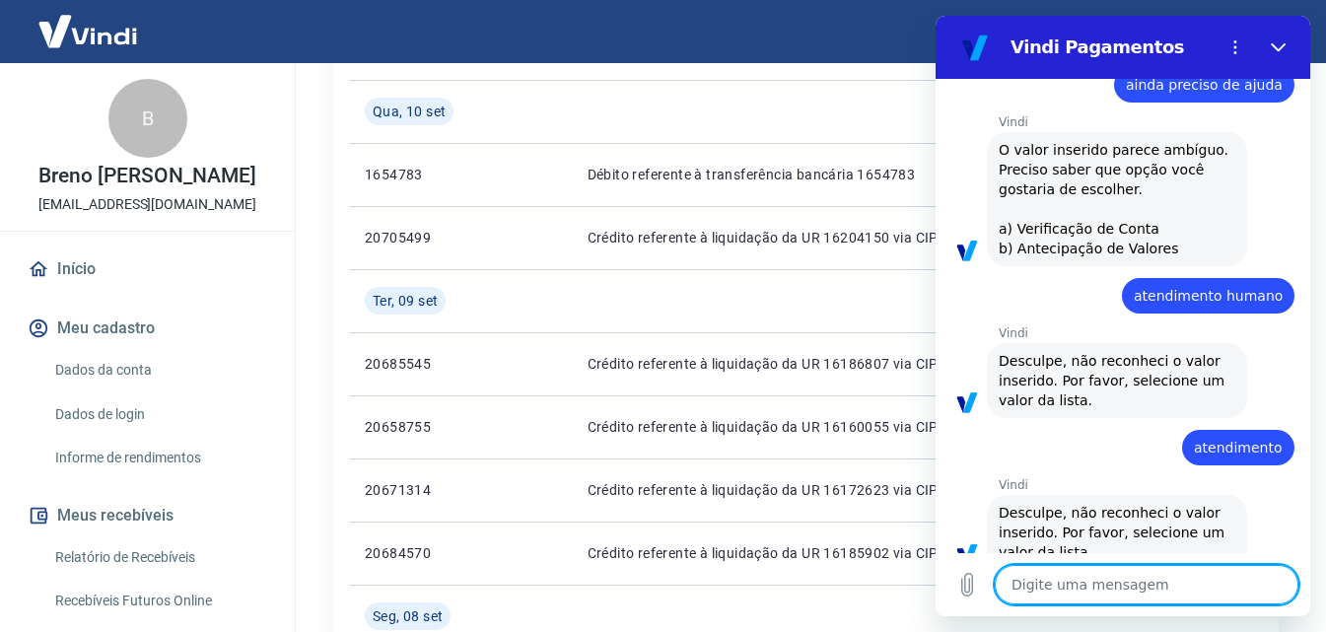
type textarea "a"
type textarea "x"
type textarea "at"
type textarea "x"
type textarea "ate"
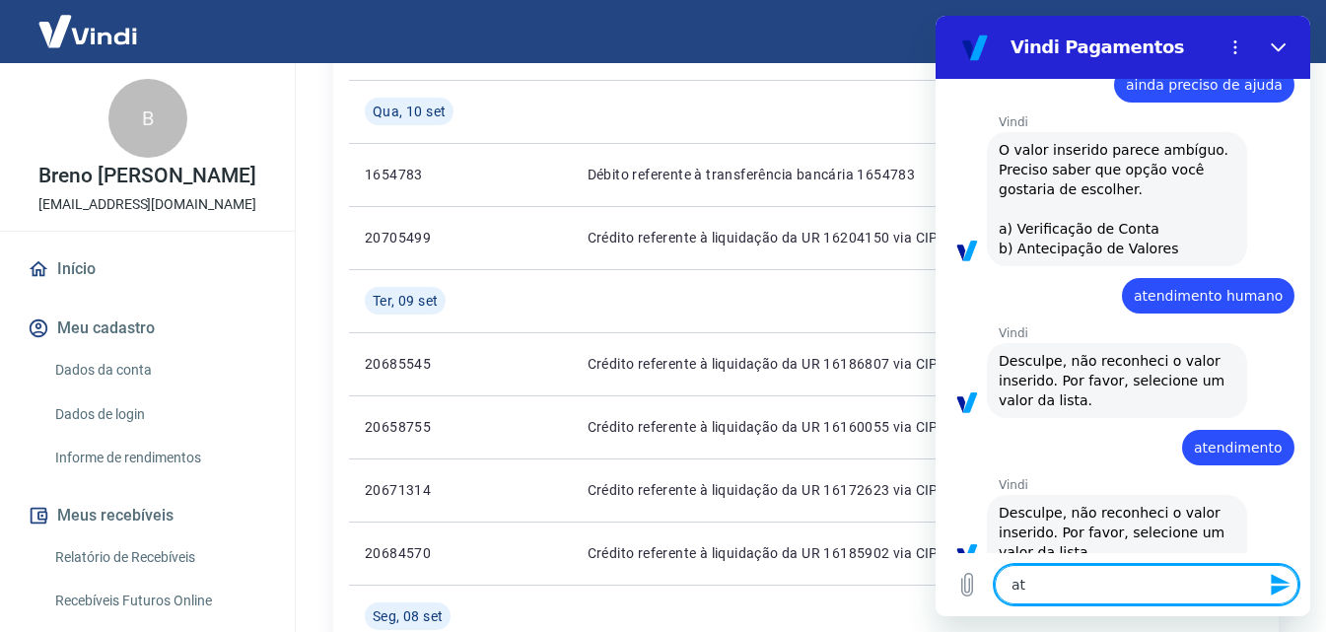
type textarea "x"
type textarea "aten"
type textarea "x"
type textarea "atend"
type textarea "x"
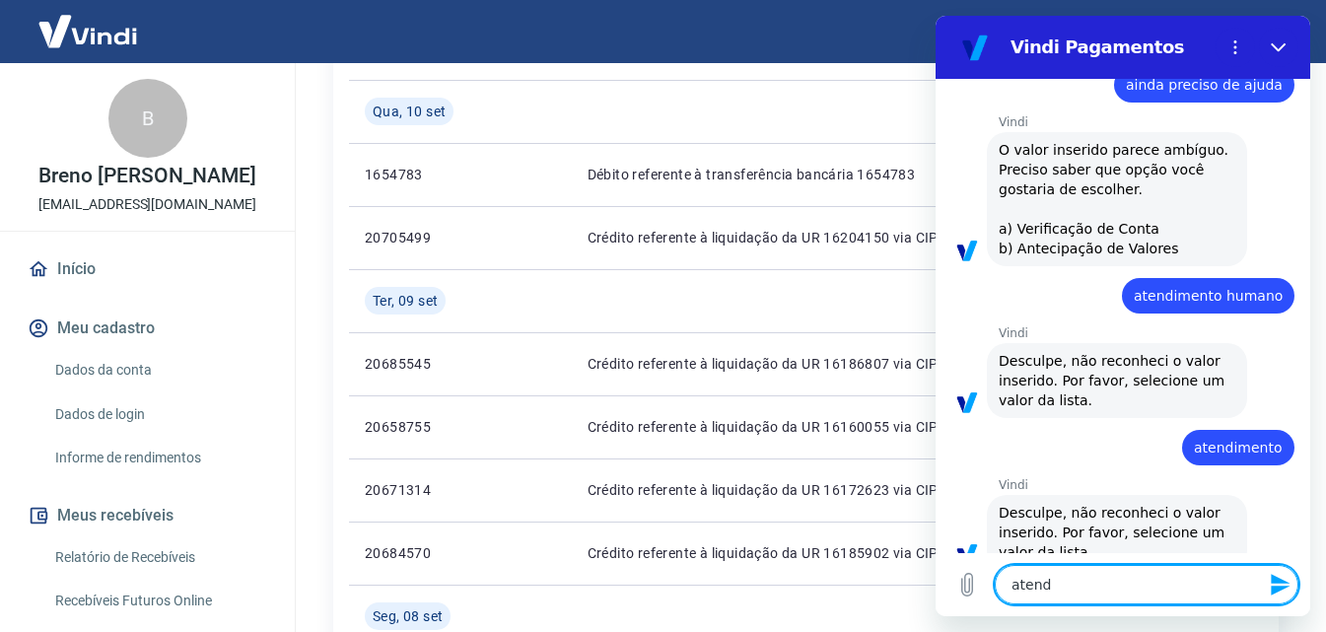
type textarea "atendi"
type textarea "x"
type textarea "atendim"
type textarea "x"
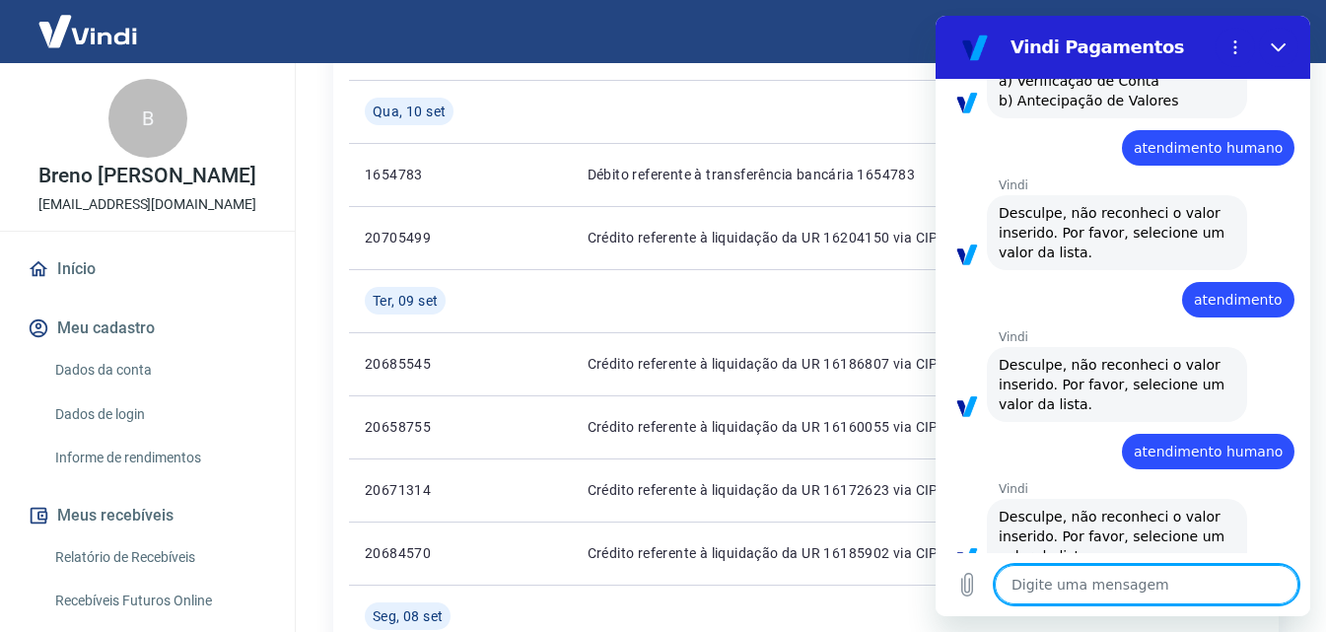
scroll to position [3039, 0]
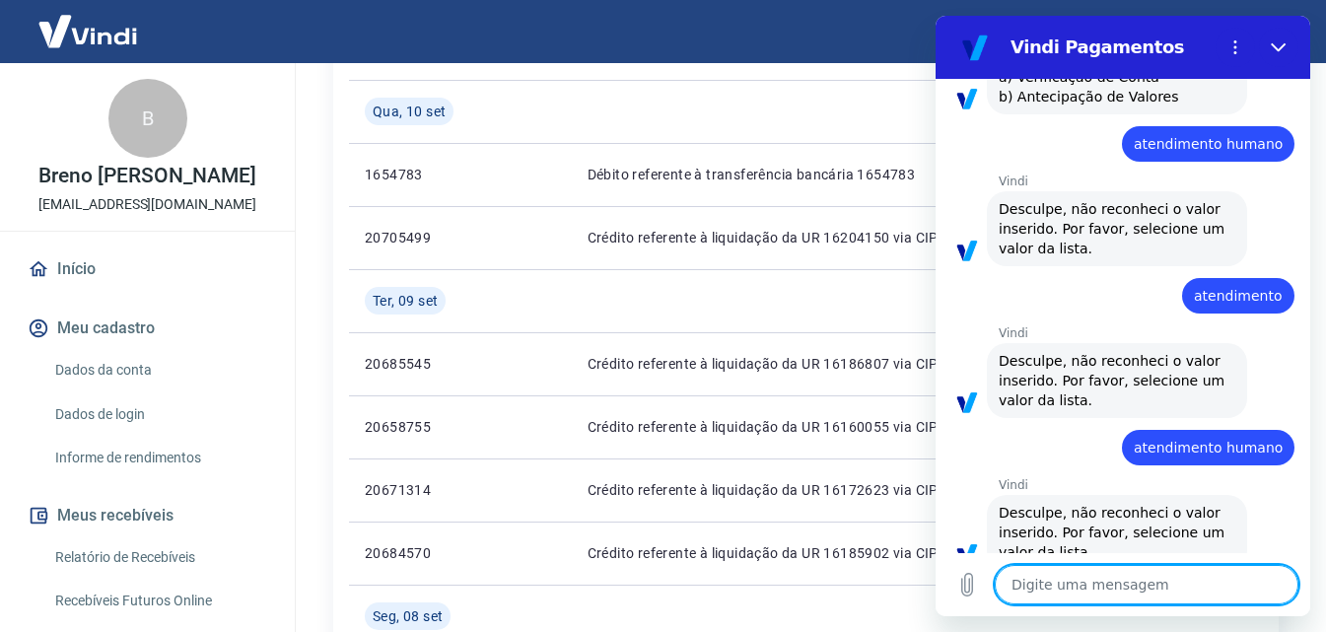
click at [1104, 577] on textarea at bounding box center [1146, 584] width 304 height 39
click at [1119, 586] on textarea at bounding box center [1146, 584] width 304 height 39
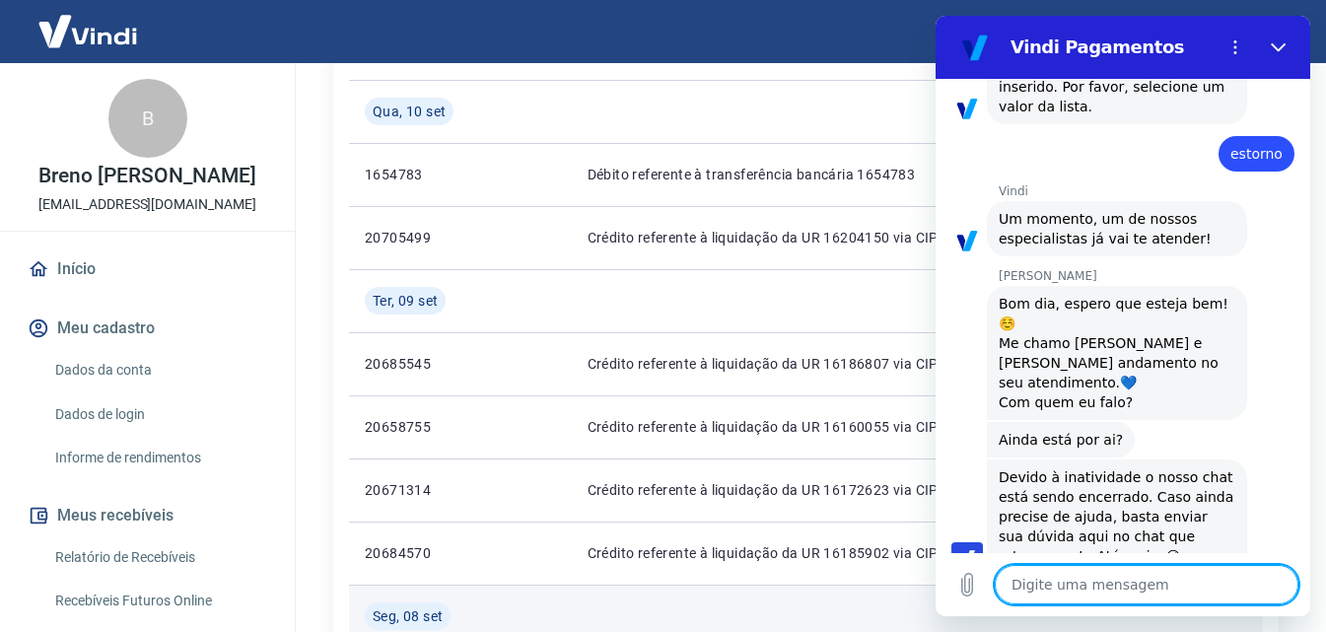
scroll to position [3489, 0]
